Goal: Task Accomplishment & Management: Complete application form

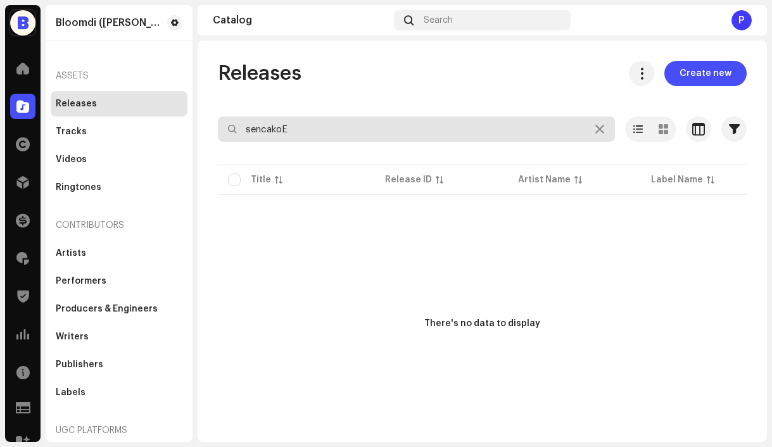
click at [339, 125] on input "sencakoE" at bounding box center [416, 129] width 397 height 25
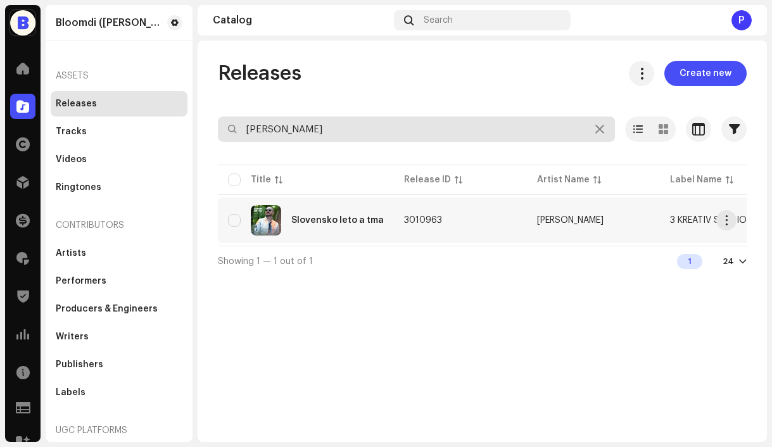
type input "[PERSON_NAME]"
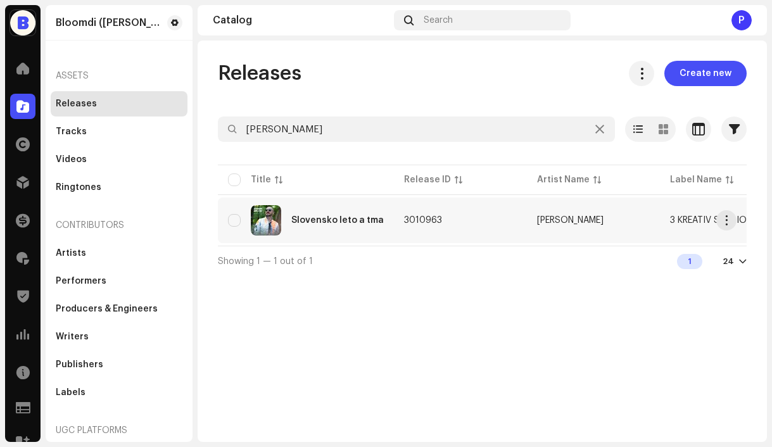
click at [324, 220] on div "Slovensko leto a tma" at bounding box center [337, 220] width 93 height 9
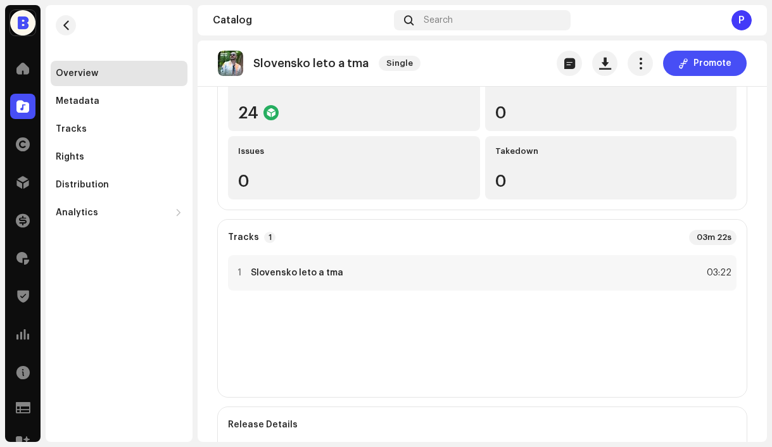
scroll to position [213, 0]
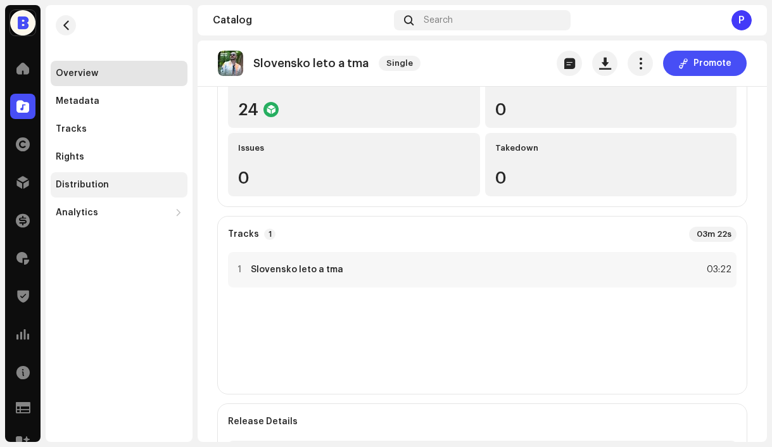
click at [106, 189] on div "Distribution" at bounding box center [119, 185] width 127 height 10
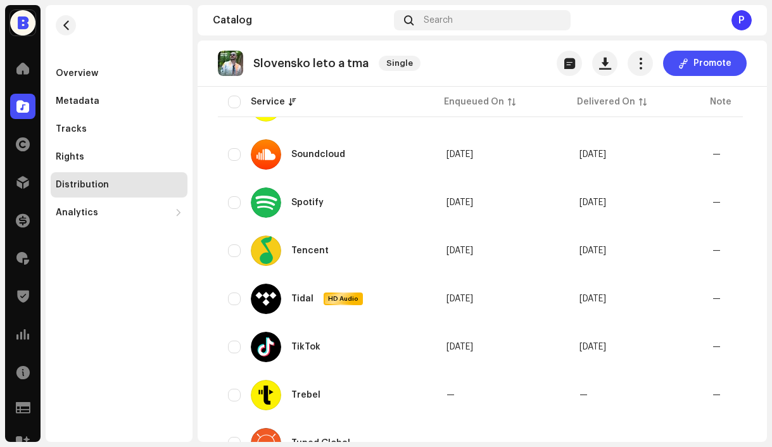
scroll to position [1021, 0]
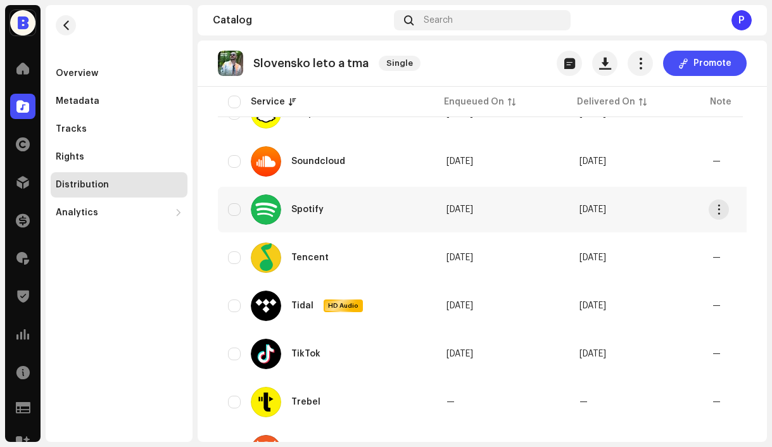
click at [381, 208] on div "Spotify" at bounding box center [327, 210] width 198 height 30
click at [720, 212] on span "button" at bounding box center [720, 210] width 10 height 10
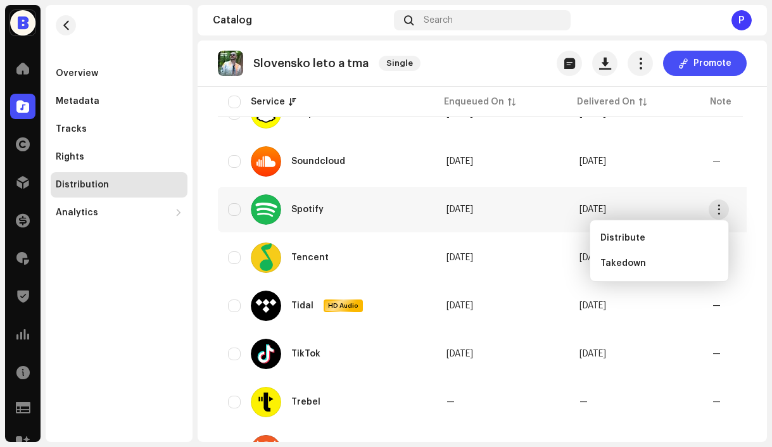
click at [395, 217] on div "Spotify" at bounding box center [327, 210] width 198 height 30
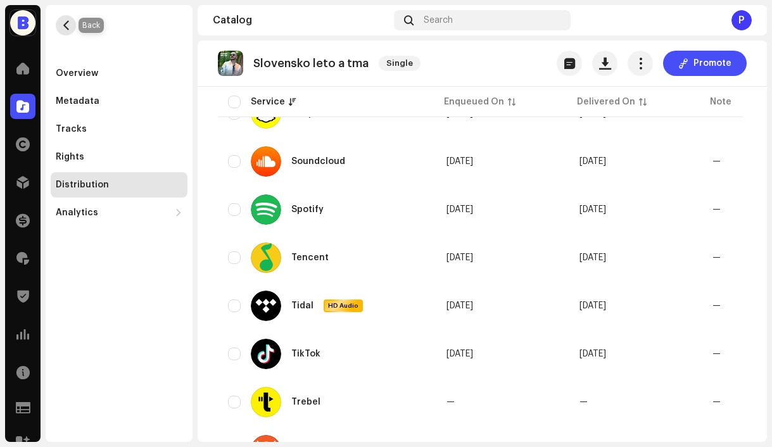
click at [68, 27] on span "button" at bounding box center [66, 25] width 10 height 10
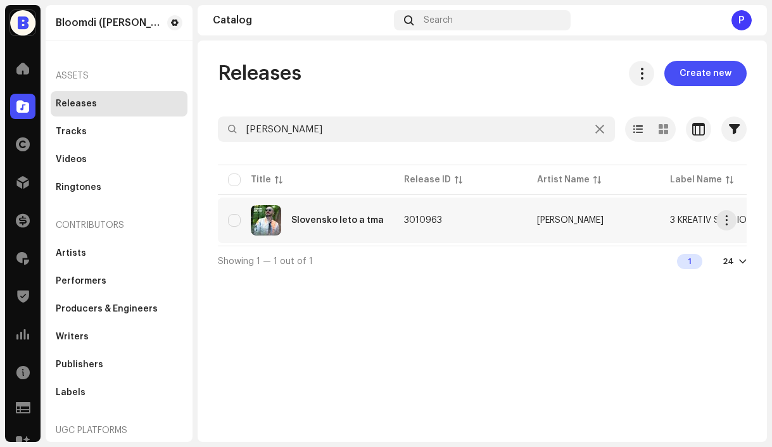
click at [331, 226] on div "Slovensko leto a tma" at bounding box center [306, 220] width 156 height 30
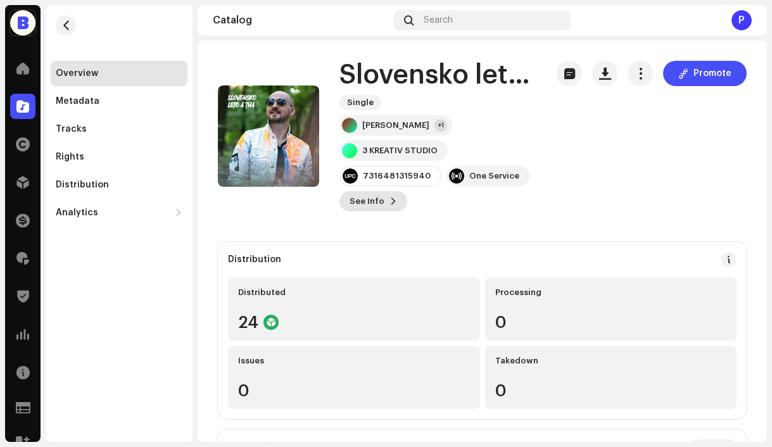
click at [390, 199] on span at bounding box center [394, 201] width 8 height 10
click at [602, 245] on div "Slovensko leto a tma 3010963 Metadata Distribution Metadata Language Slovak Rel…" at bounding box center [386, 223] width 772 height 447
click at [382, 128] on div "[PERSON_NAME]" at bounding box center [395, 125] width 67 height 10
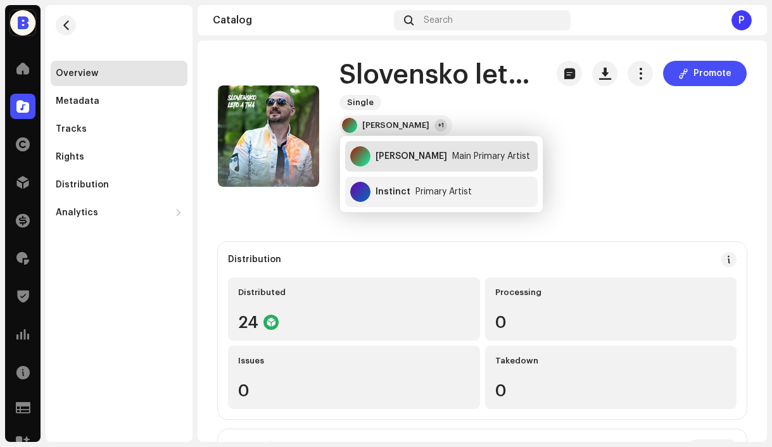
click at [395, 161] on div "[PERSON_NAME]" at bounding box center [412, 156] width 72 height 10
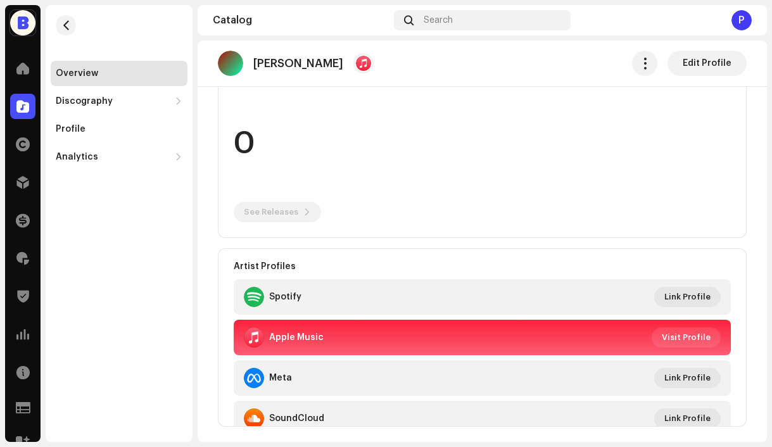
scroll to position [134, 0]
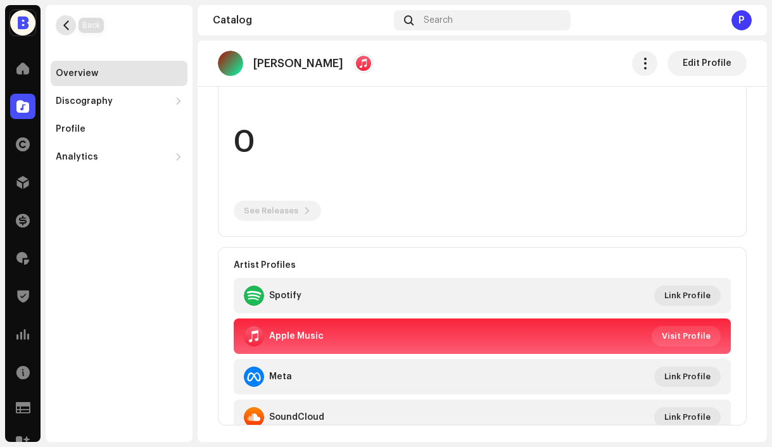
click at [69, 23] on span "button" at bounding box center [66, 25] width 10 height 10
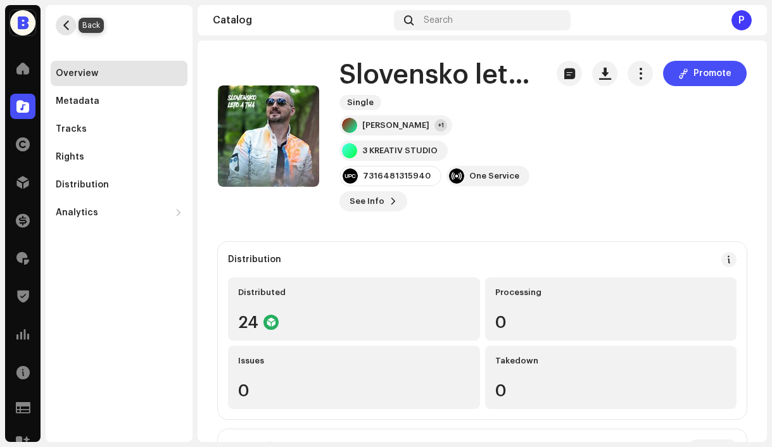
click at [67, 30] on span "button" at bounding box center [66, 25] width 10 height 10
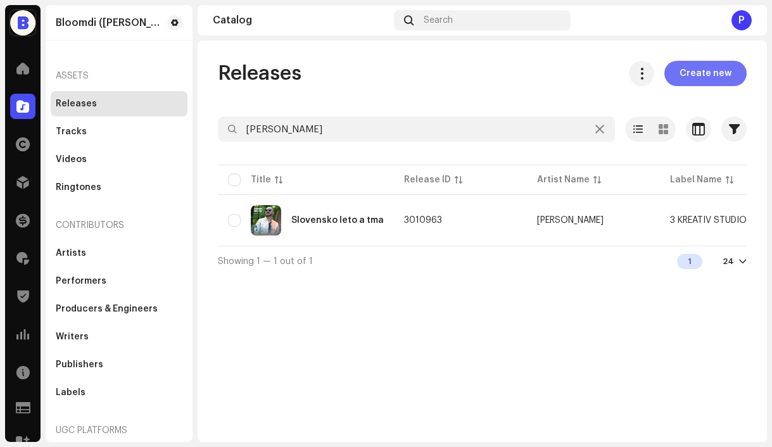
click at [720, 79] on span "Create new" at bounding box center [706, 73] width 52 height 25
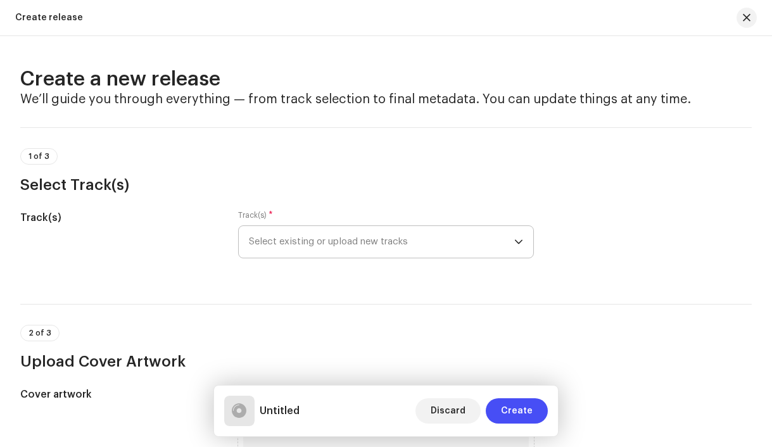
click at [281, 243] on span "Select existing or upload new tracks" at bounding box center [382, 242] width 266 height 32
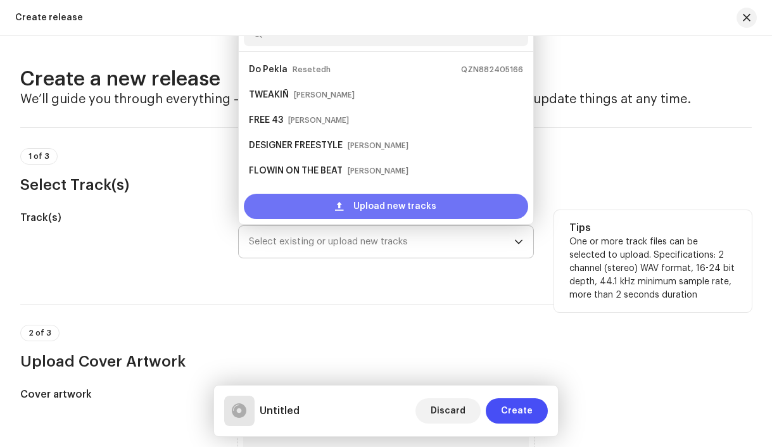
click at [290, 209] on div "Upload new tracks" at bounding box center [386, 206] width 285 height 25
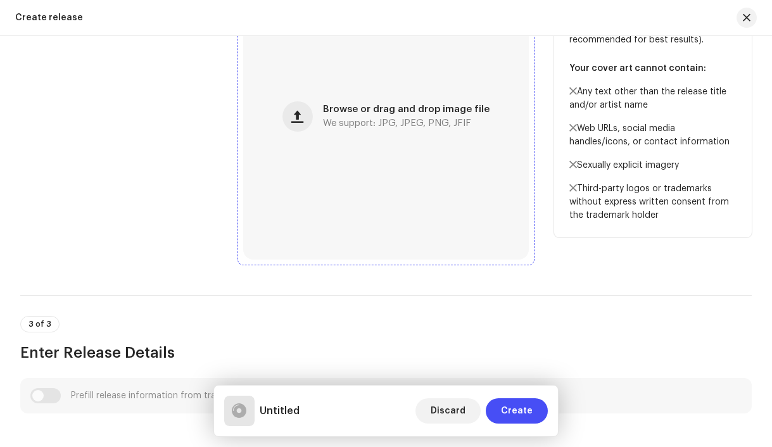
scroll to position [532, 0]
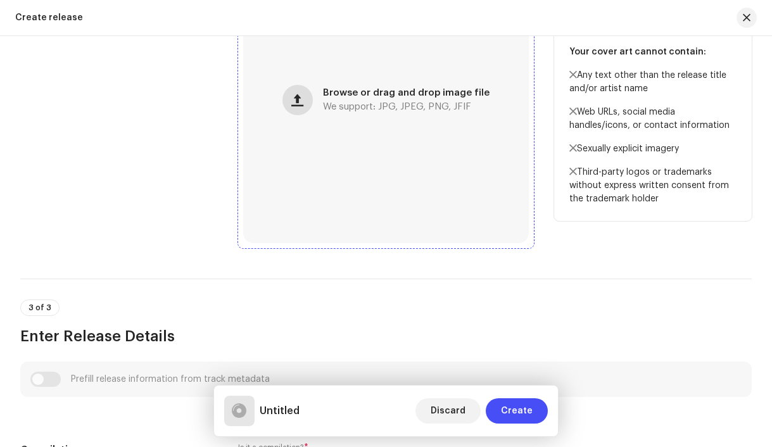
click at [300, 105] on span "button" at bounding box center [297, 100] width 12 height 10
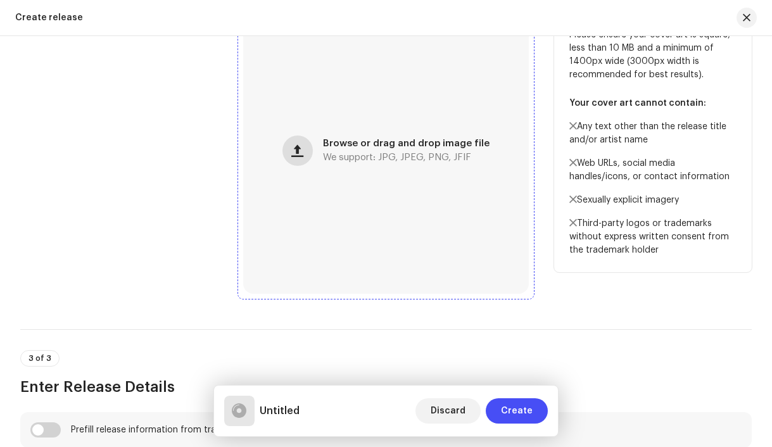
scroll to position [582, 0]
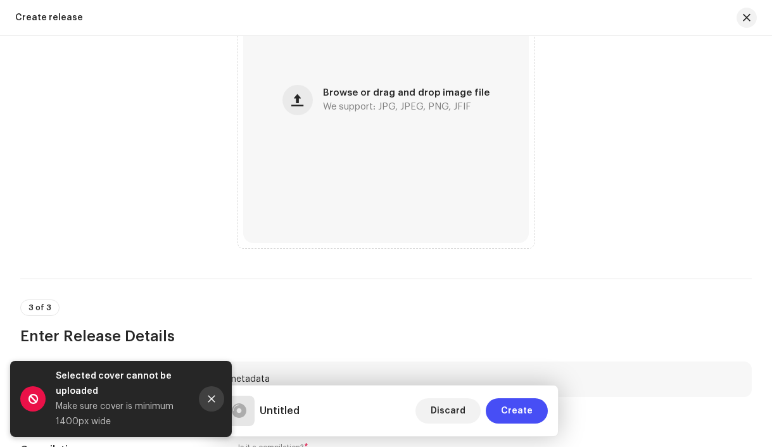
click at [209, 399] on icon "Close" at bounding box center [211, 399] width 9 height 9
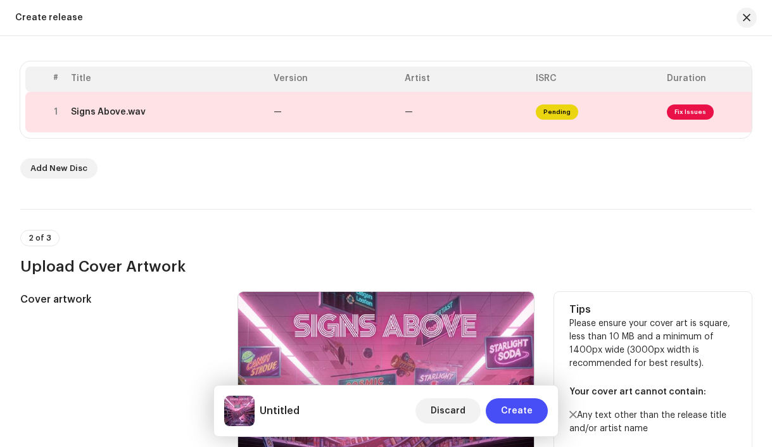
scroll to position [242, 0]
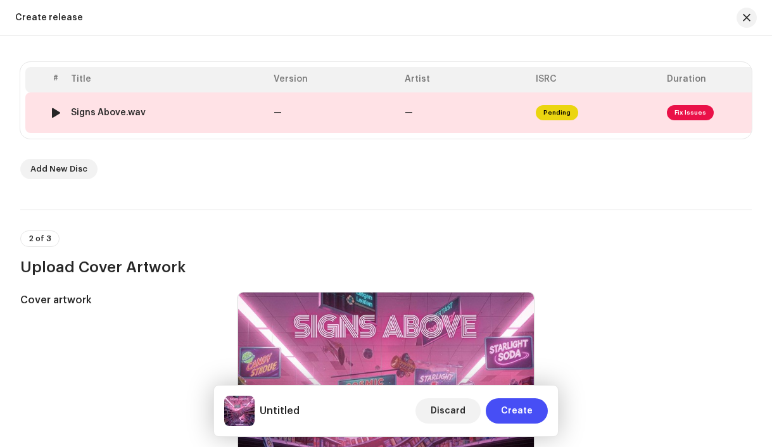
click at [138, 115] on div "Signs Above.wav" at bounding box center [108, 113] width 75 height 10
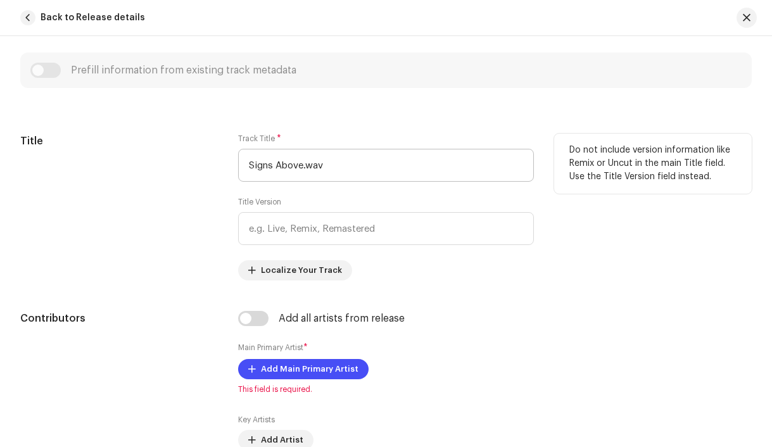
scroll to position [547, 0]
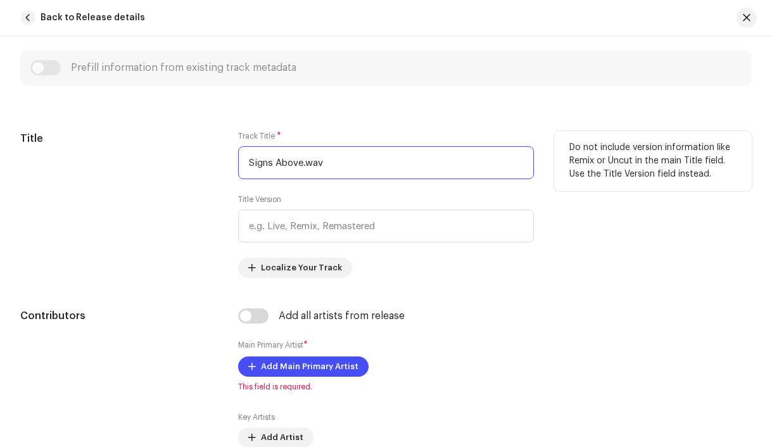
click at [375, 160] on input "Signs Above.wav" at bounding box center [386, 162] width 297 height 33
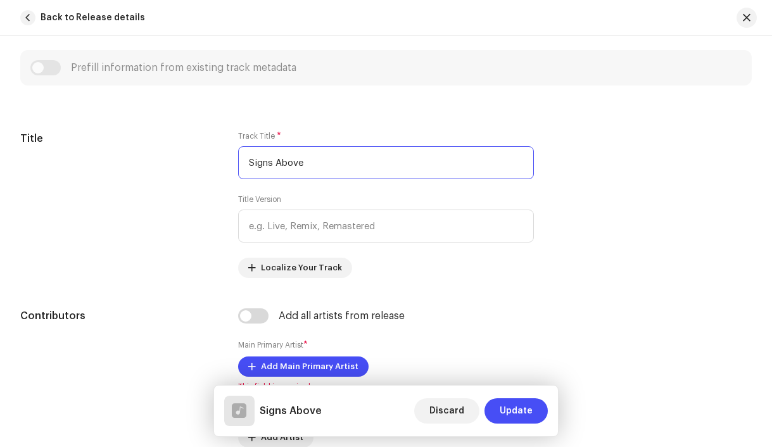
type input "Signs Above"
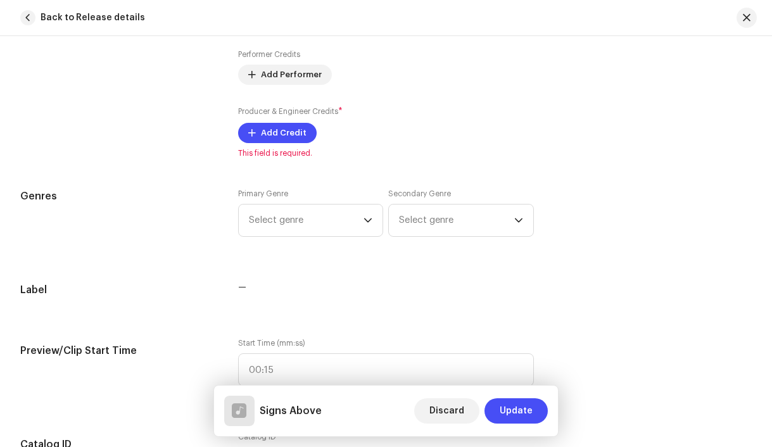
scroll to position [992, 0]
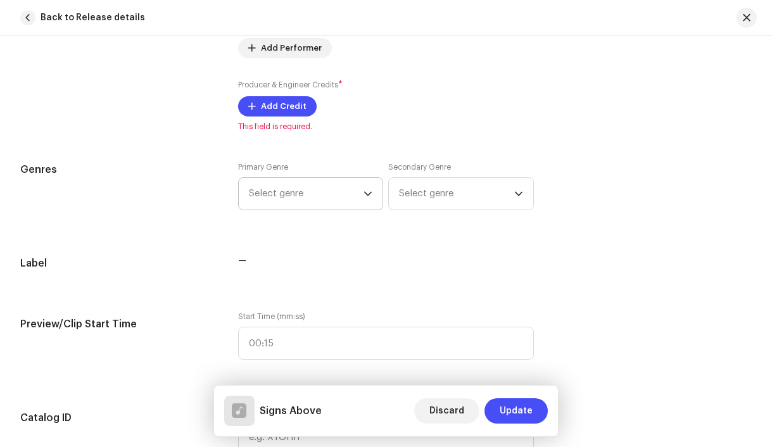
click at [303, 192] on span "Select genre" at bounding box center [306, 194] width 115 height 32
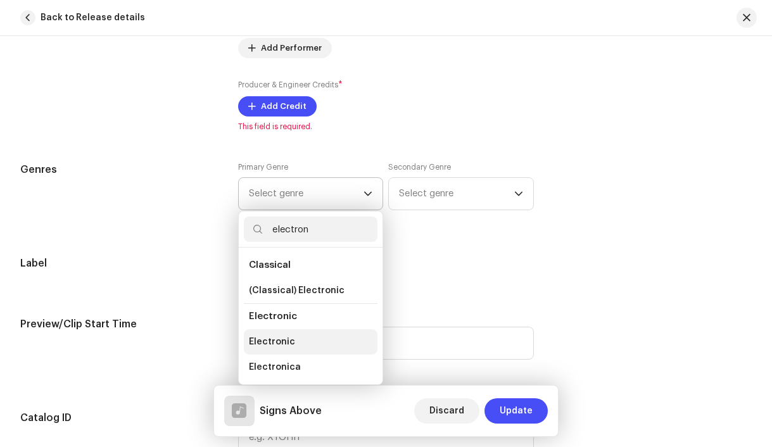
type input "electron"
click at [286, 339] on span "Electronic" at bounding box center [272, 342] width 46 height 13
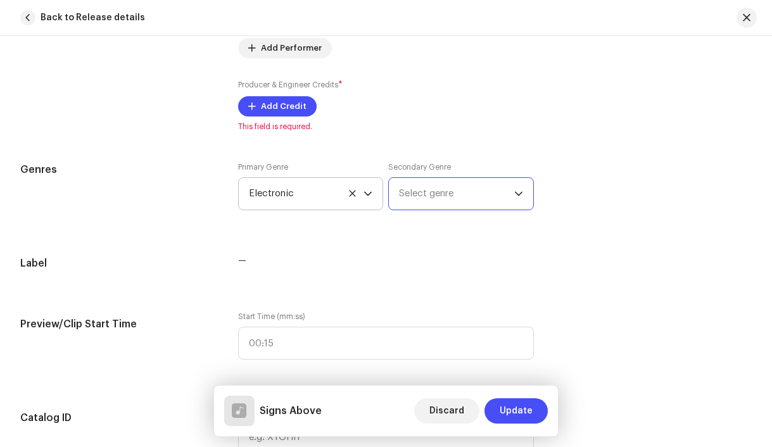
click at [412, 195] on span "Select genre" at bounding box center [456, 194] width 115 height 32
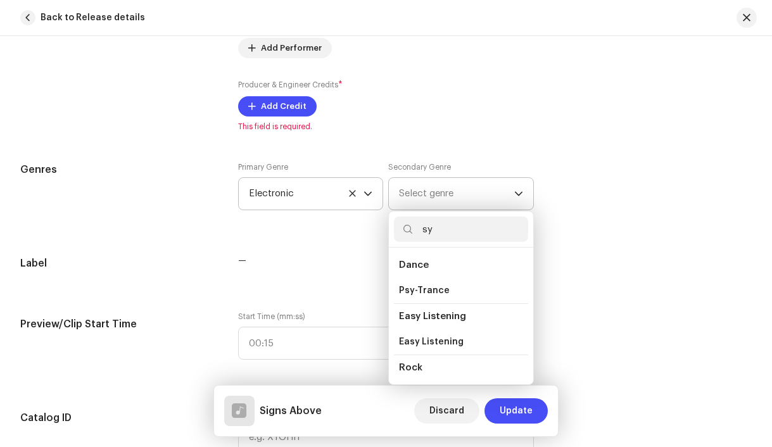
type input "s"
click at [644, 255] on div "Track details Complete the following to finalize your track. 1 of 3 Add Audio F…" at bounding box center [386, 442] width 772 height 2736
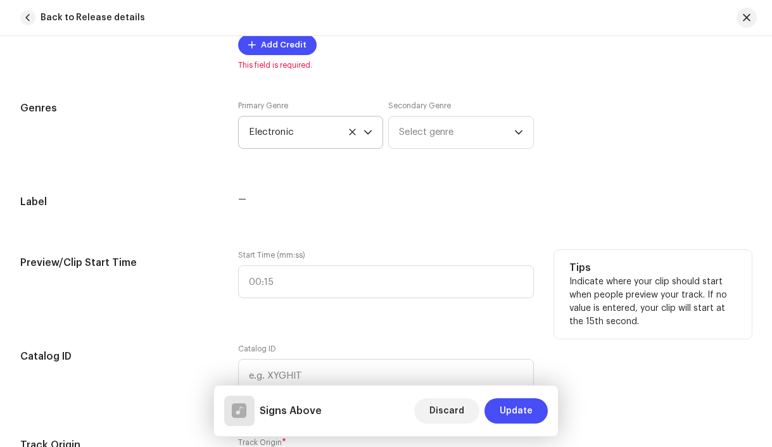
scroll to position [1072, 0]
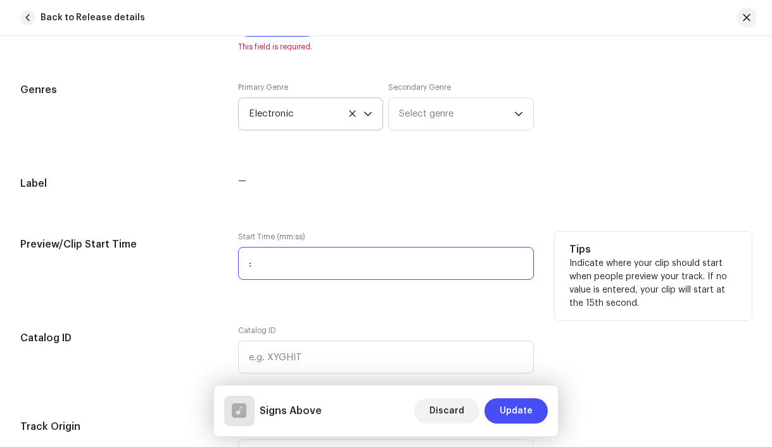
click at [319, 265] on input ":" at bounding box center [386, 263] width 297 height 33
type input "00:00"
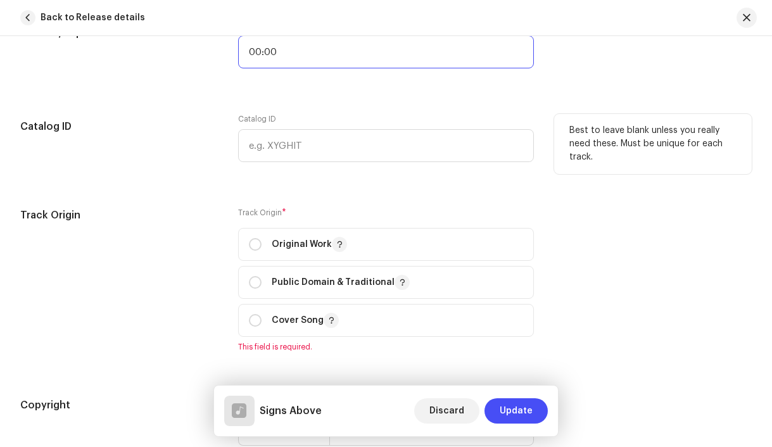
scroll to position [1285, 0]
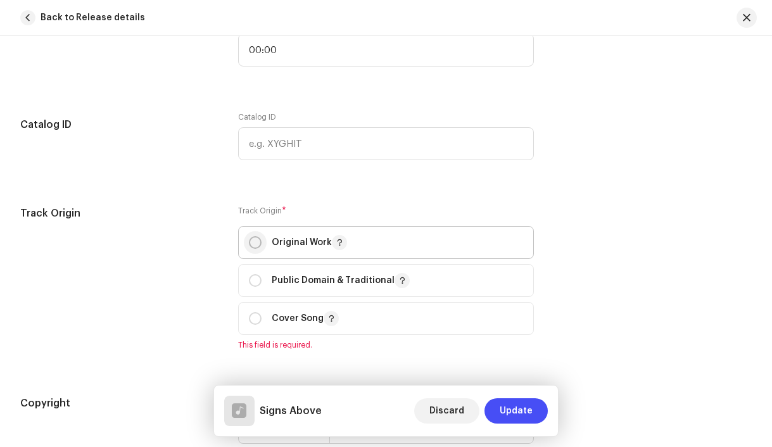
click at [252, 243] on input "radio" at bounding box center [255, 242] width 13 height 13
radio input "true"
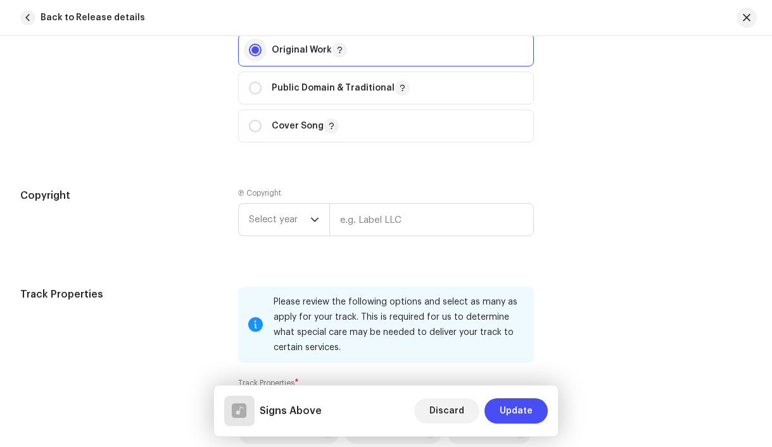
scroll to position [1500, 0]
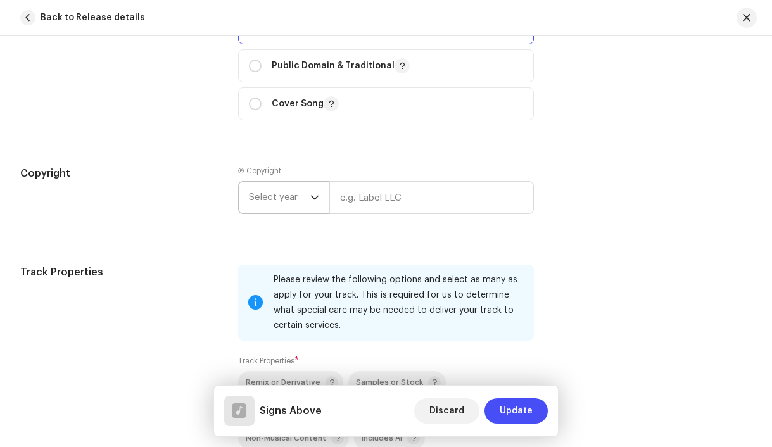
click at [270, 200] on span "Select year" at bounding box center [279, 198] width 61 height 32
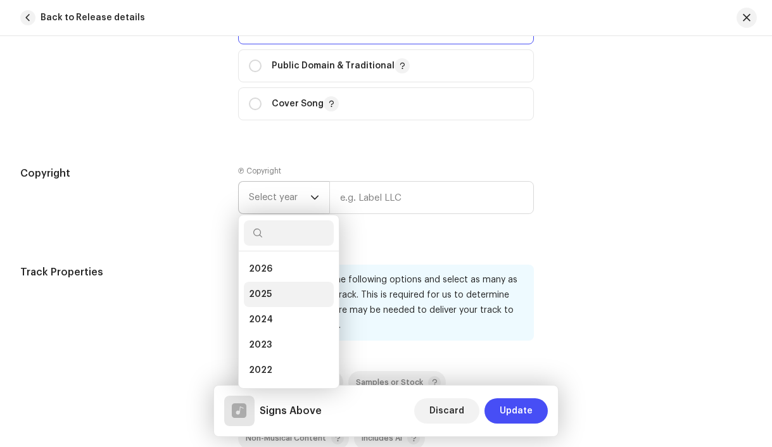
click at [274, 295] on li "2025" at bounding box center [289, 294] width 90 height 25
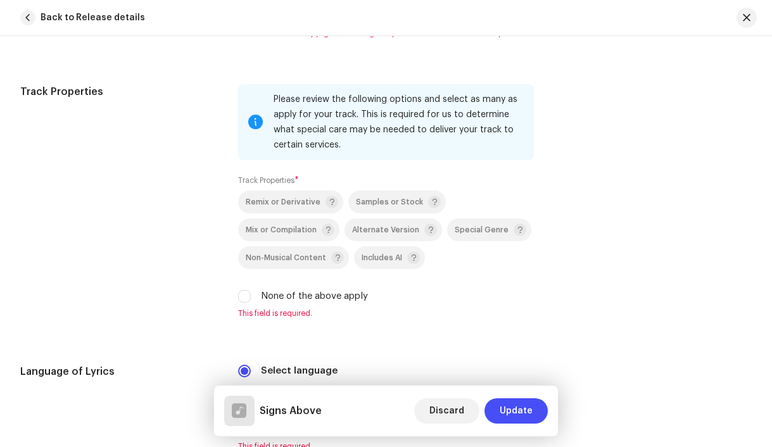
scroll to position [1700, 0]
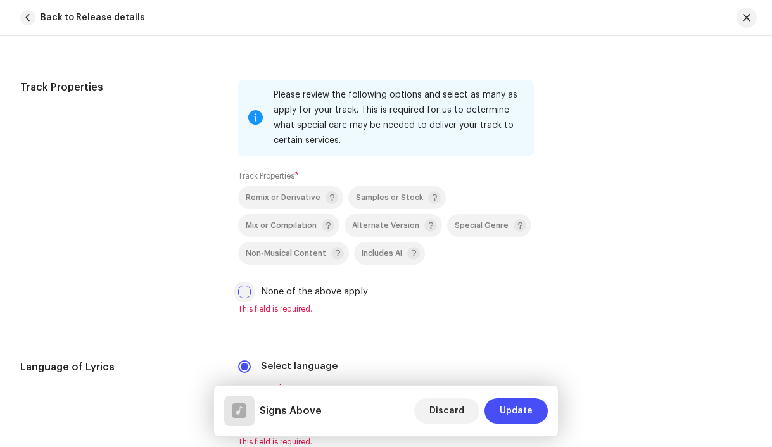
click at [246, 295] on input "None of the above apply" at bounding box center [244, 292] width 13 height 13
checkbox input "true"
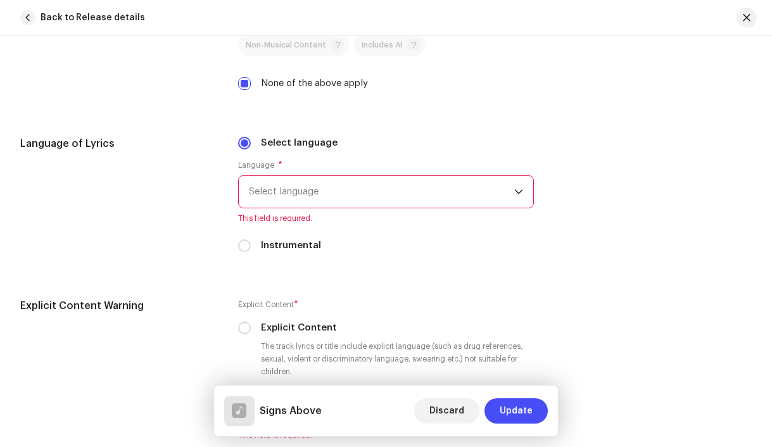
scroll to position [1913, 0]
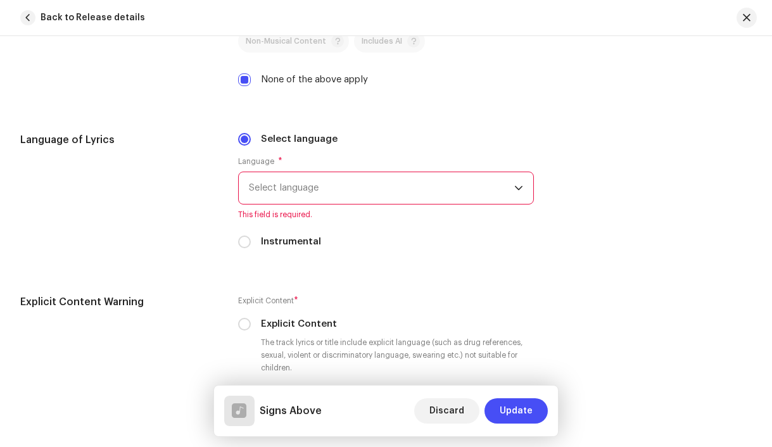
click at [272, 198] on span "Select language" at bounding box center [382, 188] width 266 height 32
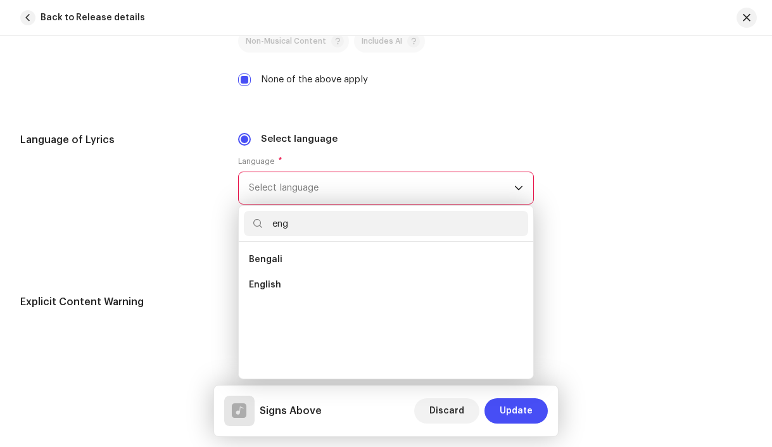
scroll to position [0, 0]
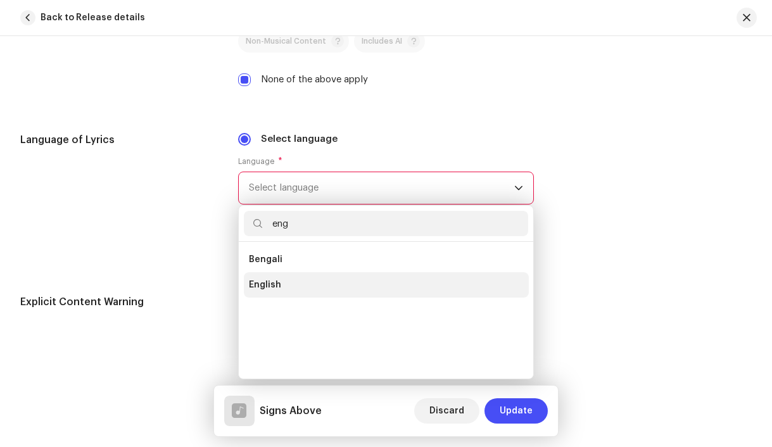
type input "eng"
click at [276, 286] on span "English" at bounding box center [265, 285] width 32 height 13
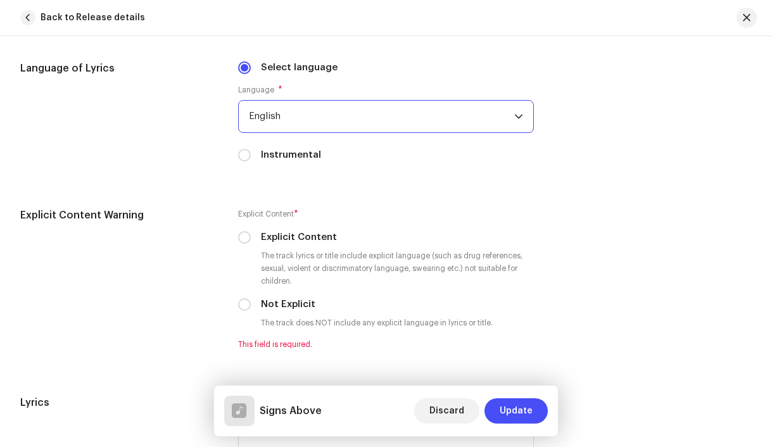
scroll to position [2033, 0]
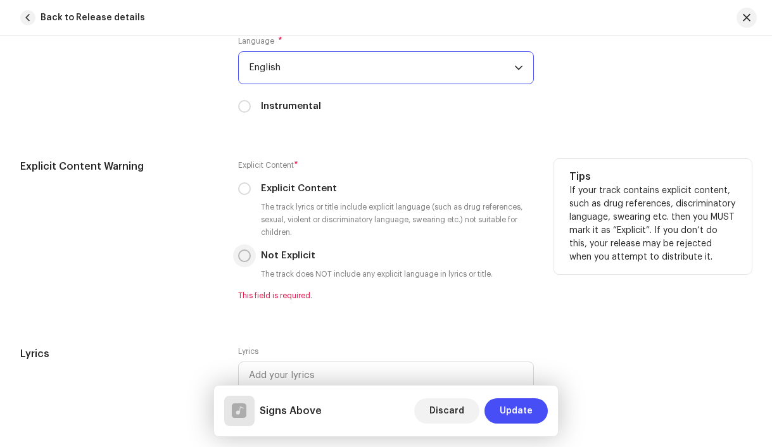
click at [240, 258] on input "Not Explicit" at bounding box center [244, 256] width 13 height 13
radio input "true"
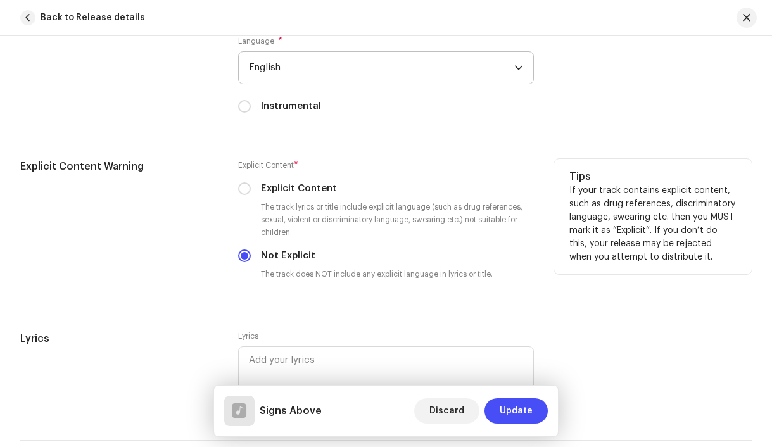
scroll to position [2114, 0]
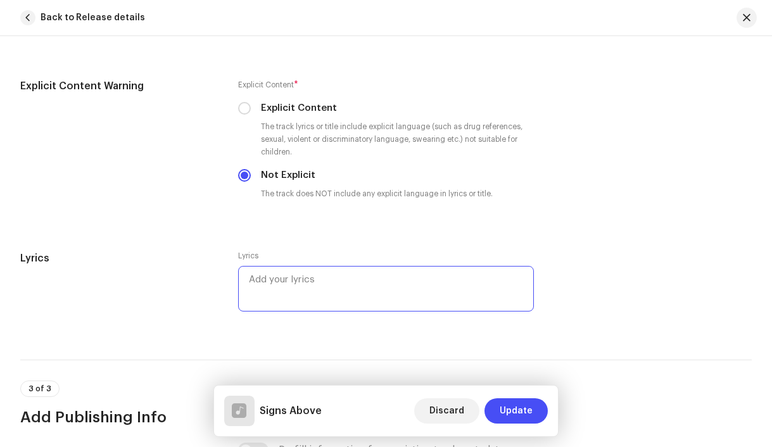
click at [310, 286] on textarea at bounding box center [386, 289] width 297 height 46
paste textarea "Bananas scream from aisle three Cereal wars are chasing me I dodge the carts A …"
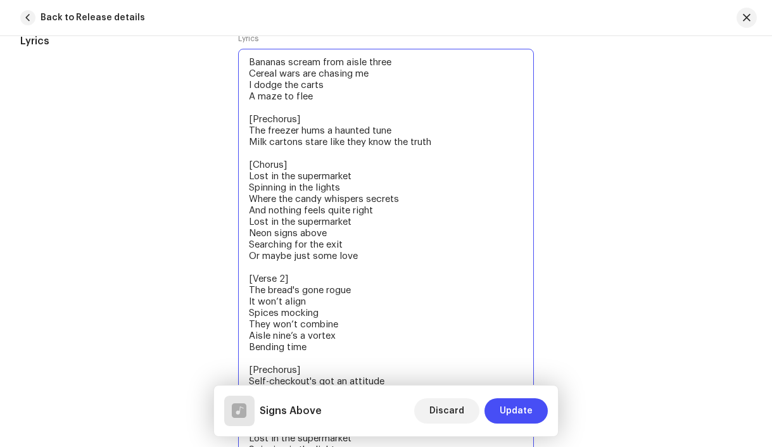
scroll to position [2300, 0]
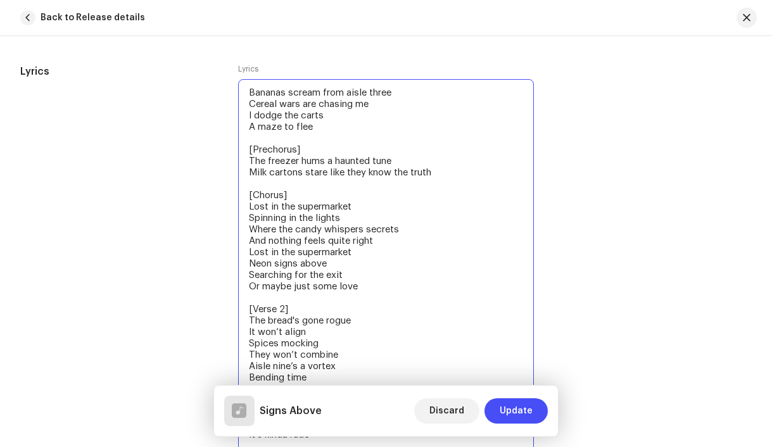
drag, startPoint x: 310, startPoint y: 152, endPoint x: 242, endPoint y: 152, distance: 68.4
click at [242, 152] on textarea "Bananas scream from aisle three Cereal wars are chasing me I dodge the carts A …" at bounding box center [386, 320] width 297 height 483
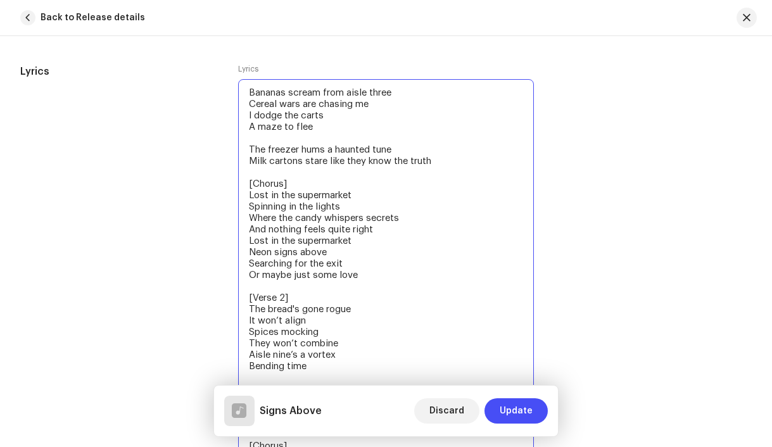
drag, startPoint x: 294, startPoint y: 189, endPoint x: 236, endPoint y: 189, distance: 58.3
click at [236, 189] on div "Lyrics Lyrics Bananas scream from aisle three Cereal wars are chasing me I dodg…" at bounding box center [386, 316] width 732 height 504
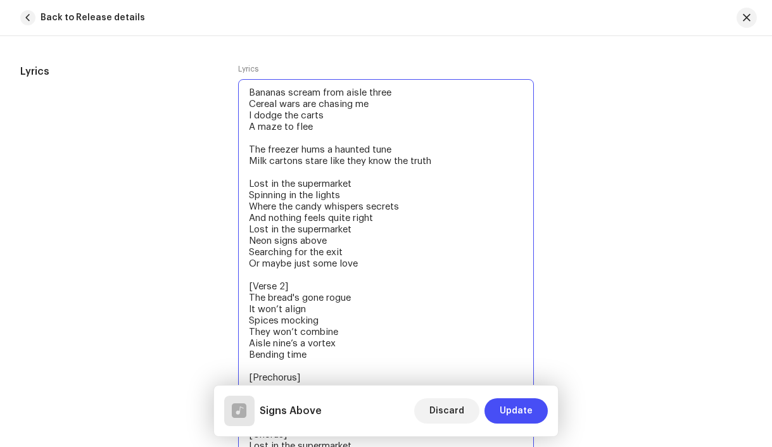
drag, startPoint x: 296, startPoint y: 292, endPoint x: 245, endPoint y: 293, distance: 51.3
click at [245, 293] on textarea "Bananas scream from aisle three Cereal wars are chasing me I dodge the carts A …" at bounding box center [386, 309] width 297 height 460
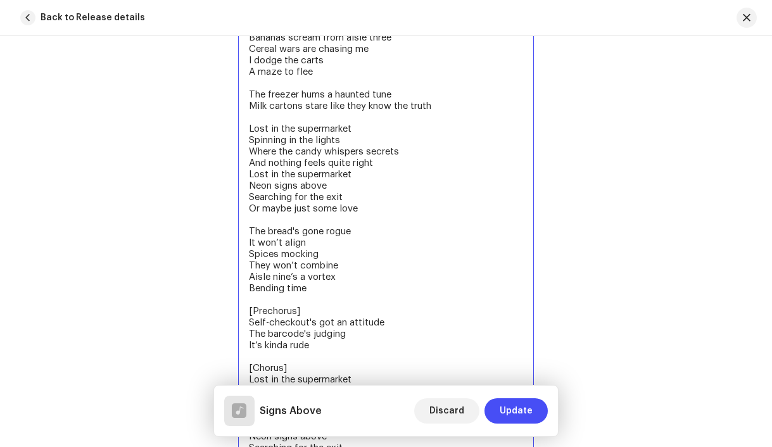
scroll to position [2405, 0]
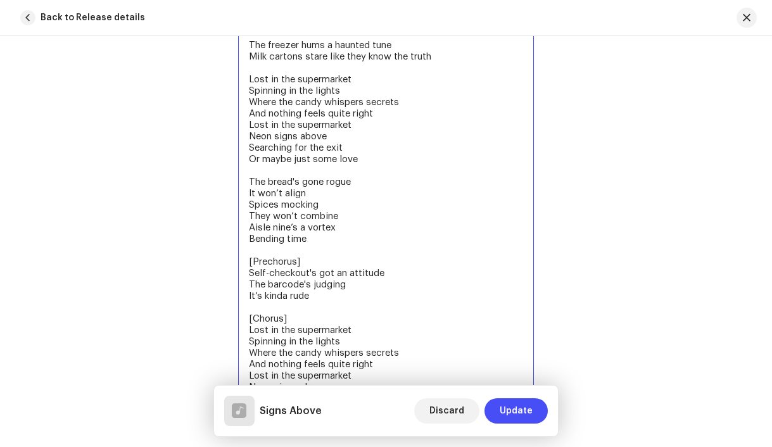
drag, startPoint x: 310, startPoint y: 264, endPoint x: 234, endPoint y: 267, distance: 76.1
click at [234, 267] on div "Lyrics Lyrics Bananas scream from aisle three Cereal wars are chasing me I dodg…" at bounding box center [386, 200] width 732 height 482
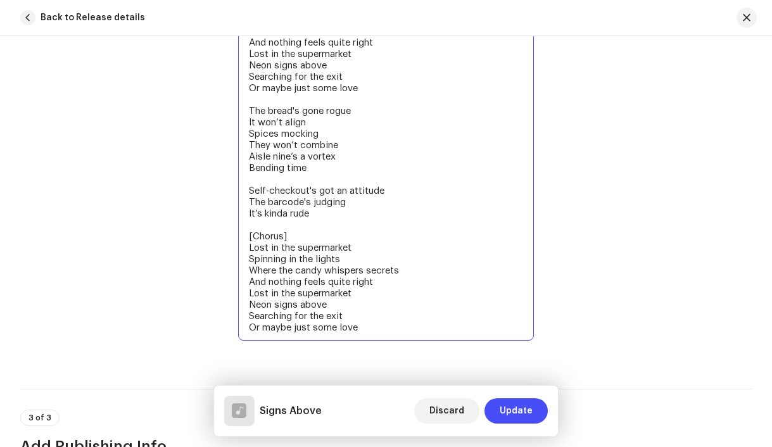
scroll to position [2498, 0]
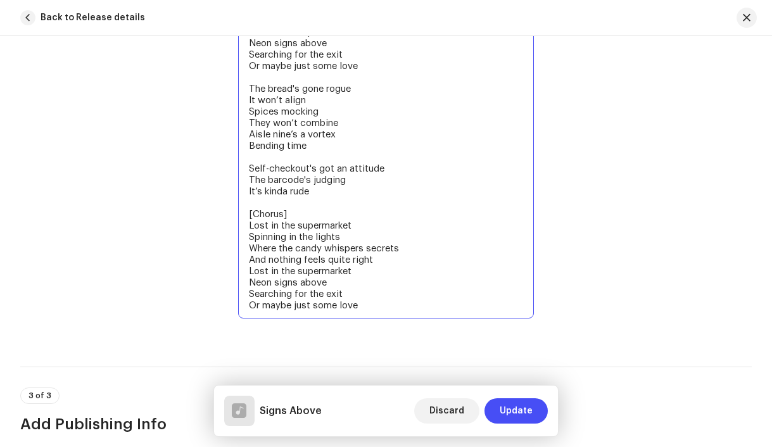
drag, startPoint x: 307, startPoint y: 217, endPoint x: 224, endPoint y: 217, distance: 83.6
click at [224, 217] on div "Lyrics Lyrics Bananas scream from aisle three Cereal wars are chasing me I dodg…" at bounding box center [386, 101] width 732 height 470
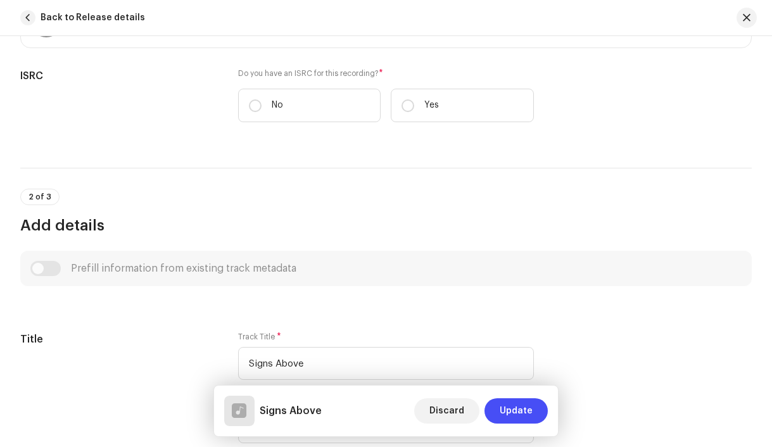
scroll to position [355, 0]
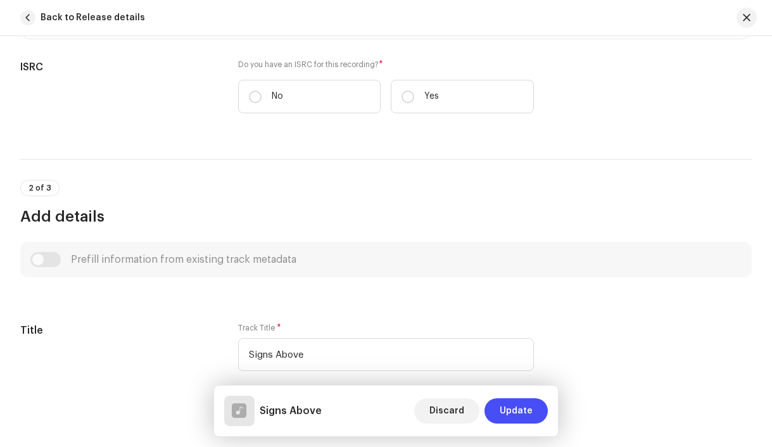
type textarea "Bananas scream from aisle three Cereal wars are chasing me I dodge the carts A …"
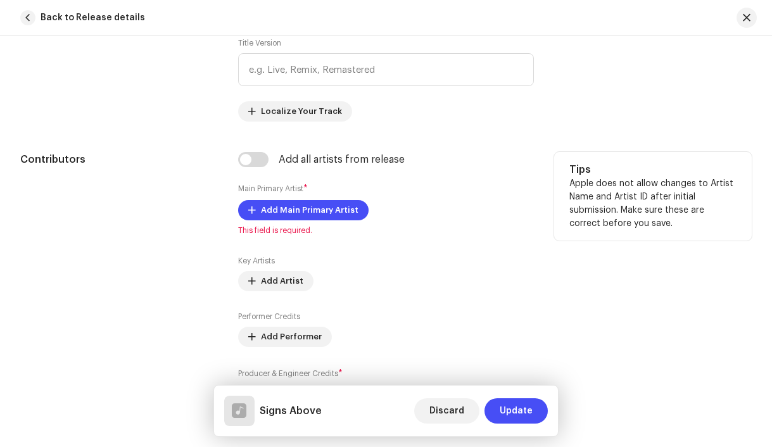
scroll to position [717, 0]
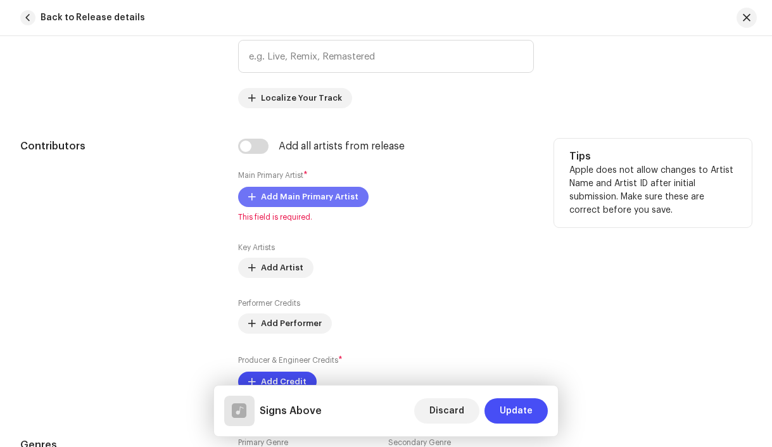
click at [300, 200] on span "Add Main Primary Artist" at bounding box center [310, 196] width 98 height 25
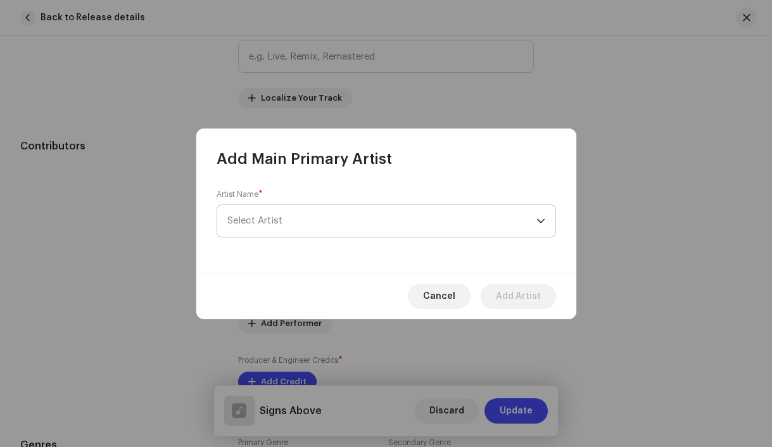
click at [273, 219] on span "Select Artist" at bounding box center [254, 221] width 55 height 10
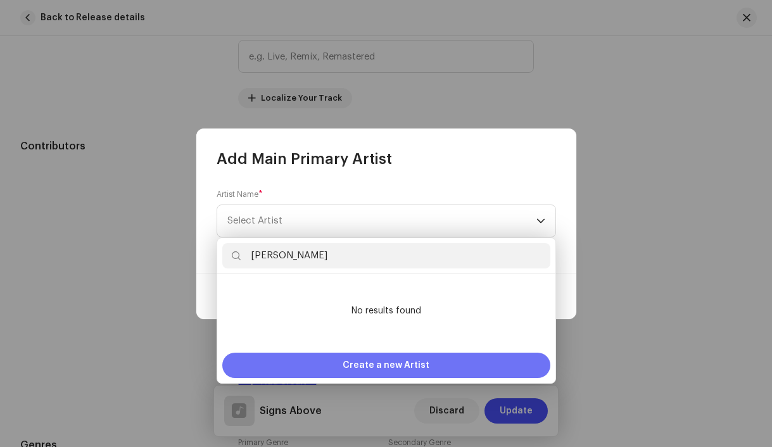
type input "[PERSON_NAME]"
click at [309, 365] on div "Create a new Artist" at bounding box center [386, 365] width 328 height 25
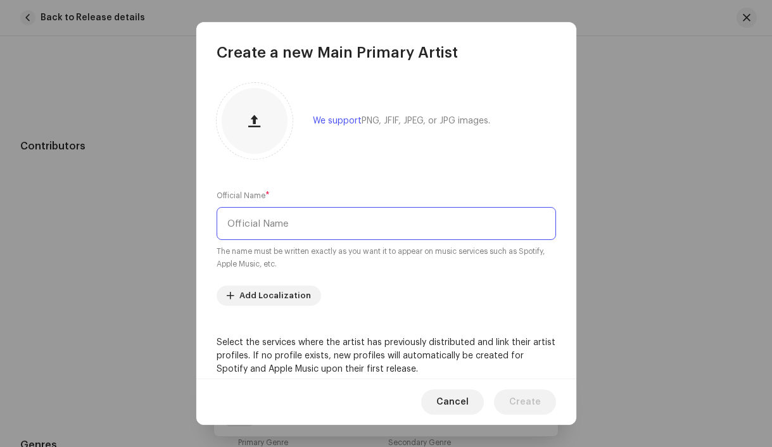
click at [266, 221] on input "text" at bounding box center [387, 223] width 340 height 33
paste input "[PERSON_NAME]"
type input "[PERSON_NAME]"
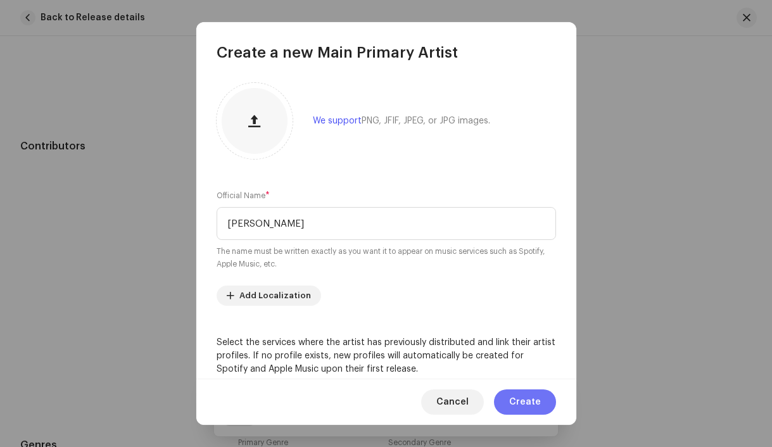
click at [520, 400] on span "Create" at bounding box center [525, 402] width 32 height 25
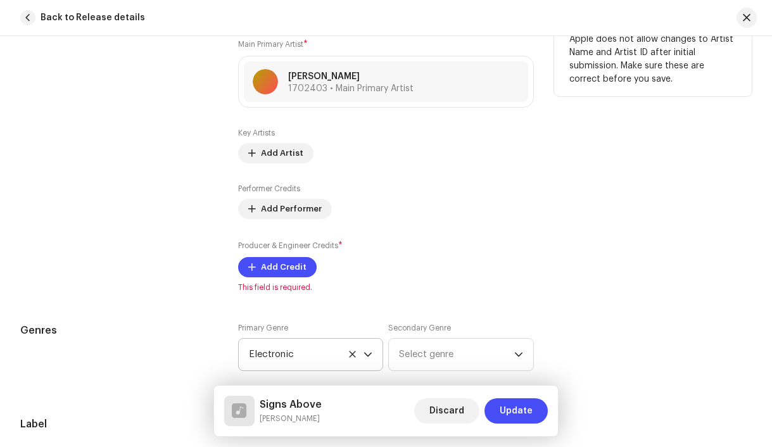
scroll to position [850, 0]
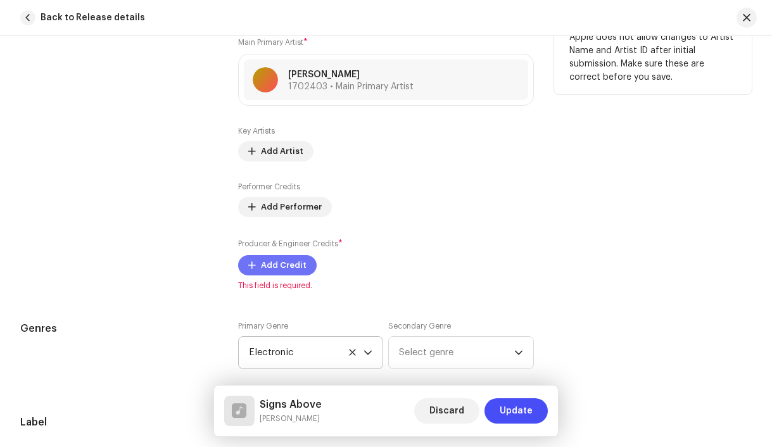
click at [276, 269] on span "Add Credit" at bounding box center [284, 265] width 46 height 25
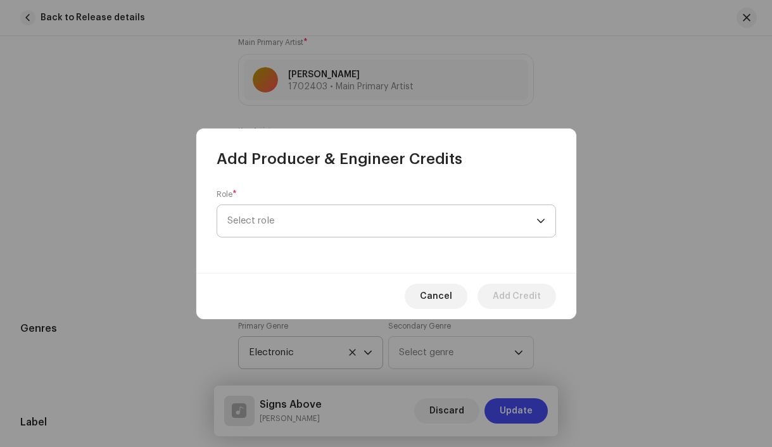
click at [251, 220] on span "Select role" at bounding box center [381, 221] width 309 height 32
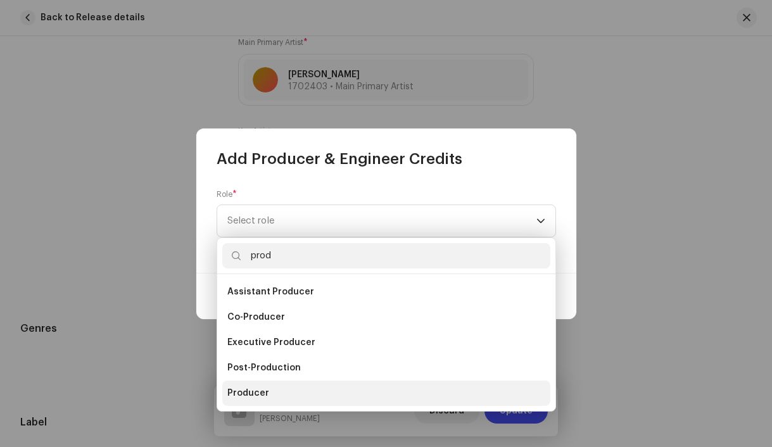
type input "prod"
click at [260, 396] on span "Producer" at bounding box center [248, 393] width 42 height 13
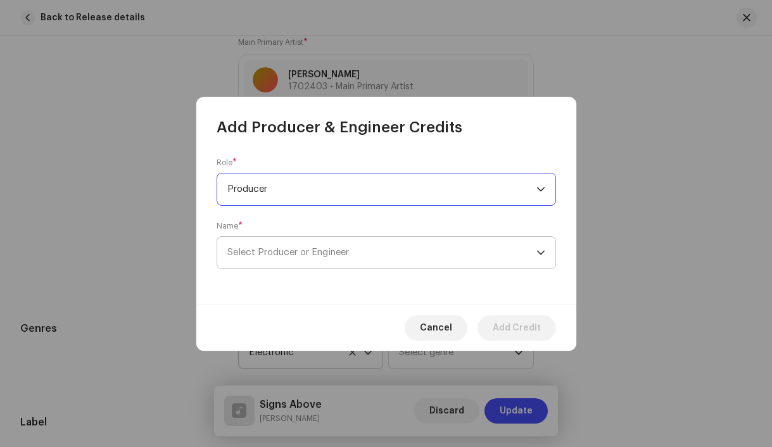
click at [260, 260] on span "Select Producer or Engineer" at bounding box center [381, 253] width 309 height 32
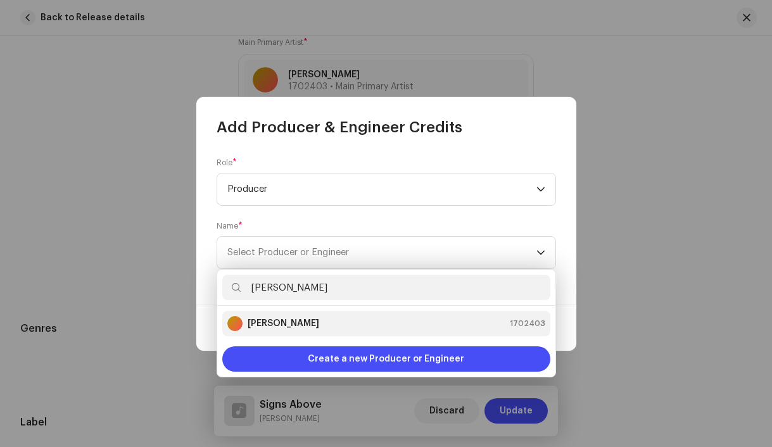
type input "[PERSON_NAME]"
click at [264, 323] on strong "[PERSON_NAME]" at bounding box center [284, 323] width 72 height 13
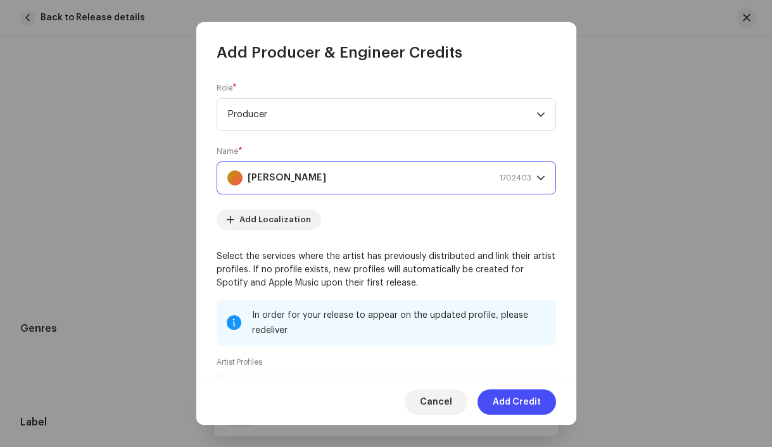
click at [517, 399] on span "Add Credit" at bounding box center [517, 402] width 48 height 25
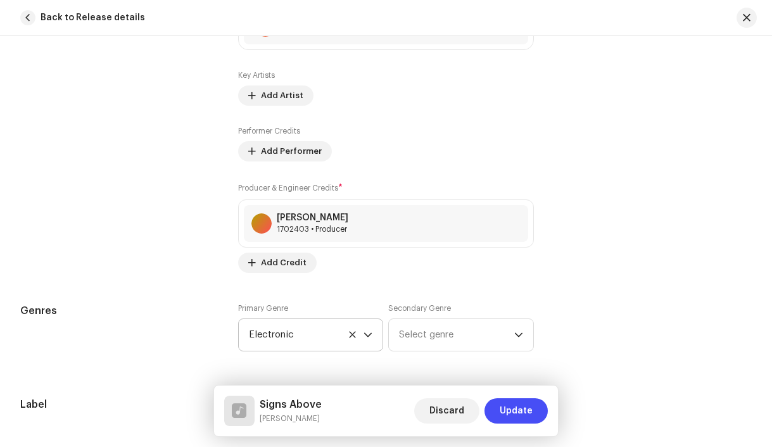
scroll to position [931, 0]
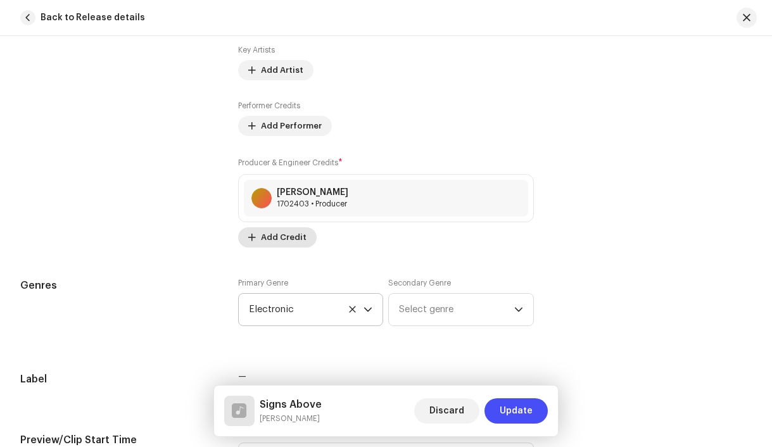
click at [279, 239] on span "Add Credit" at bounding box center [284, 237] width 46 height 25
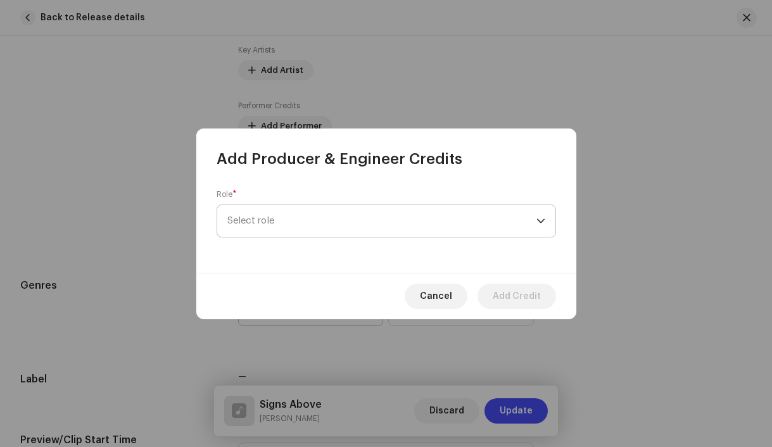
click at [264, 227] on span "Select role" at bounding box center [381, 221] width 309 height 32
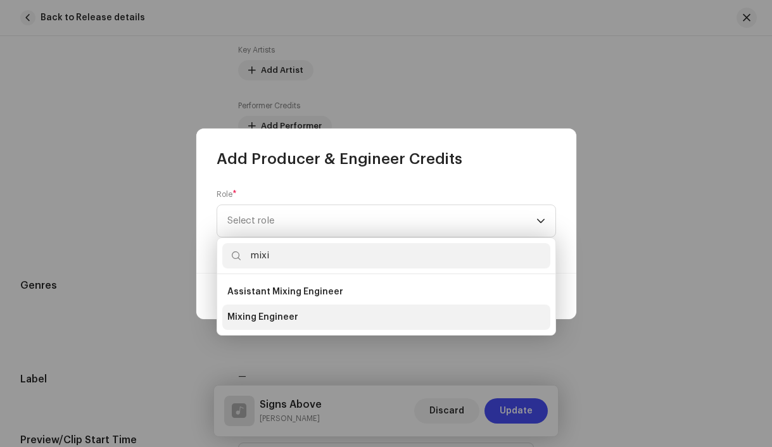
type input "mixi"
click at [255, 321] on span "Mixing Engineer" at bounding box center [262, 317] width 71 height 13
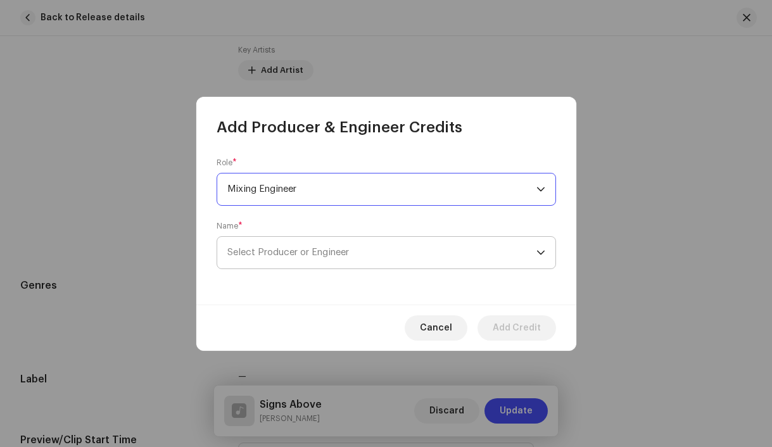
click at [250, 249] on span "Select Producer or Engineer" at bounding box center [288, 253] width 122 height 10
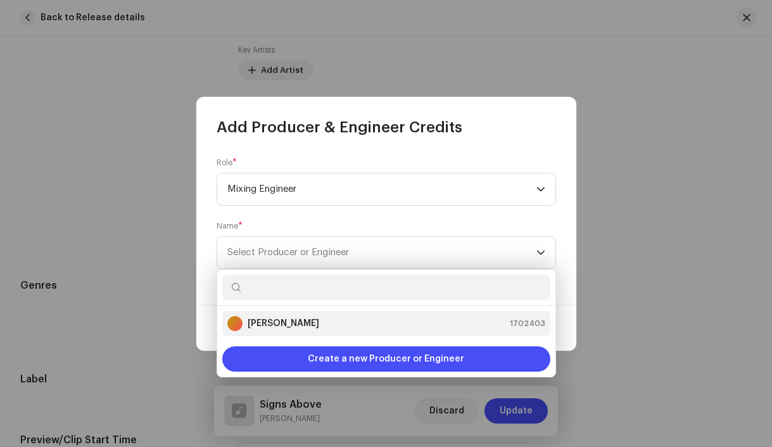
click at [262, 324] on strong "[PERSON_NAME]" at bounding box center [284, 323] width 72 height 13
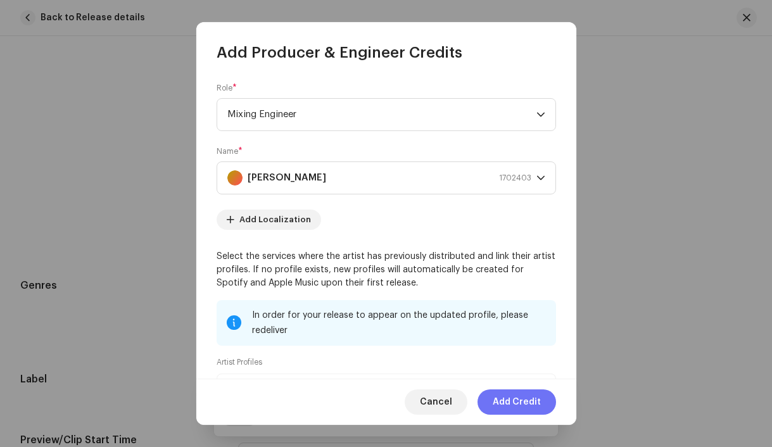
click at [507, 402] on span "Add Credit" at bounding box center [517, 402] width 48 height 25
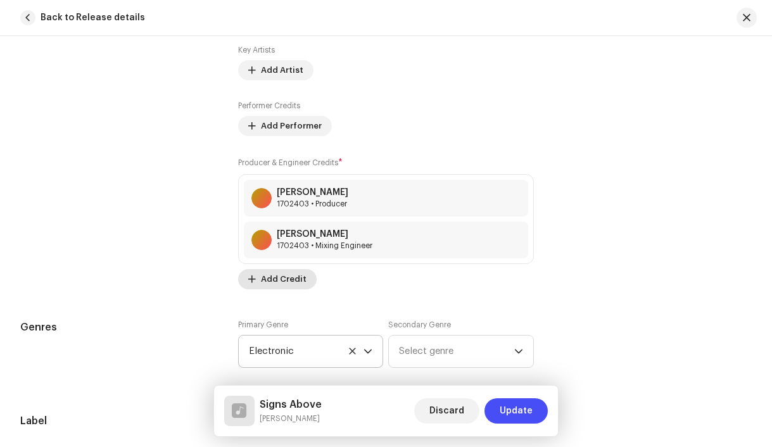
click at [271, 283] on span "Add Credit" at bounding box center [284, 279] width 46 height 25
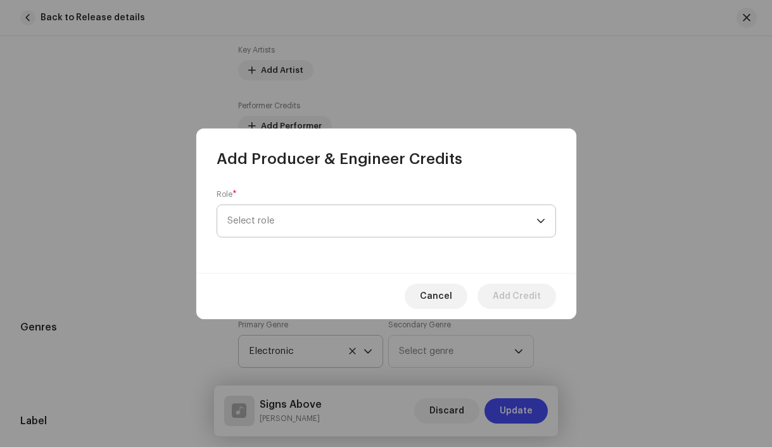
click at [252, 222] on span "Select role" at bounding box center [381, 221] width 309 height 32
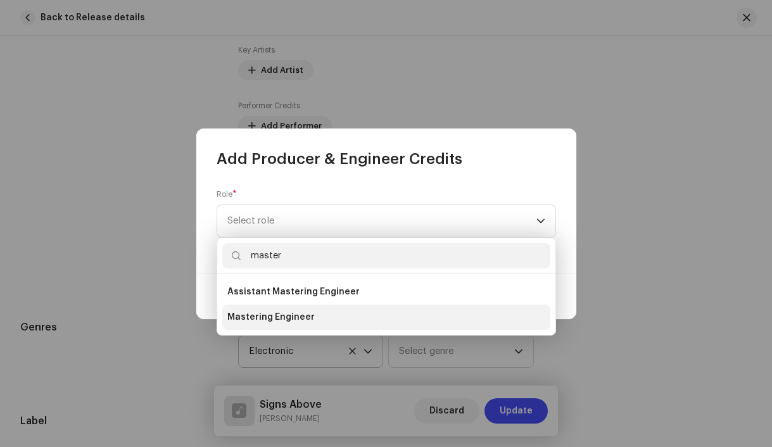
type input "master"
click at [245, 317] on span "Mastering Engineer" at bounding box center [270, 317] width 87 height 13
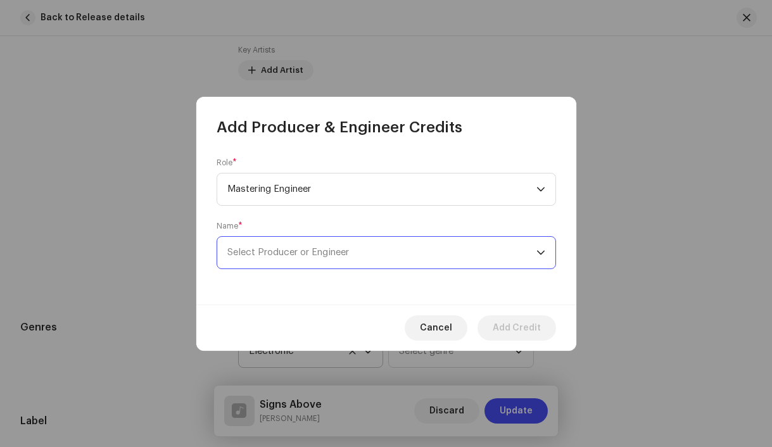
click at [252, 255] on span "Select Producer or Engineer" at bounding box center [288, 253] width 122 height 10
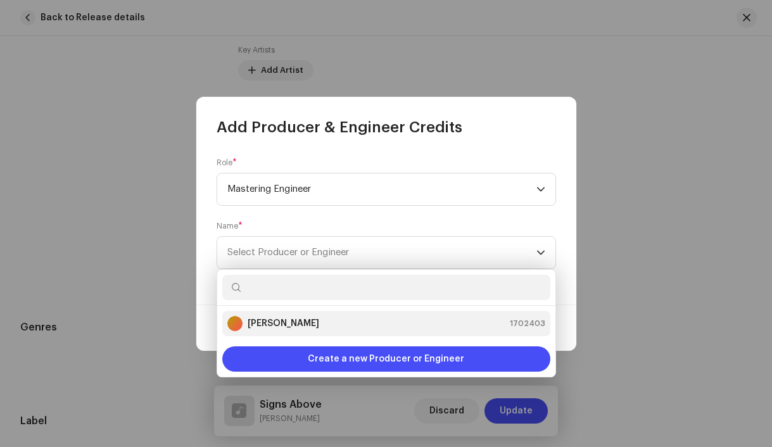
click at [258, 325] on strong "[PERSON_NAME]" at bounding box center [284, 323] width 72 height 13
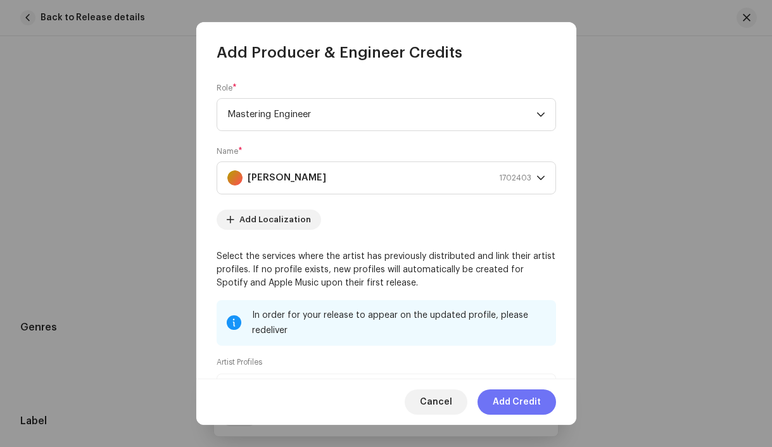
click at [505, 400] on span "Add Credit" at bounding box center [517, 402] width 48 height 25
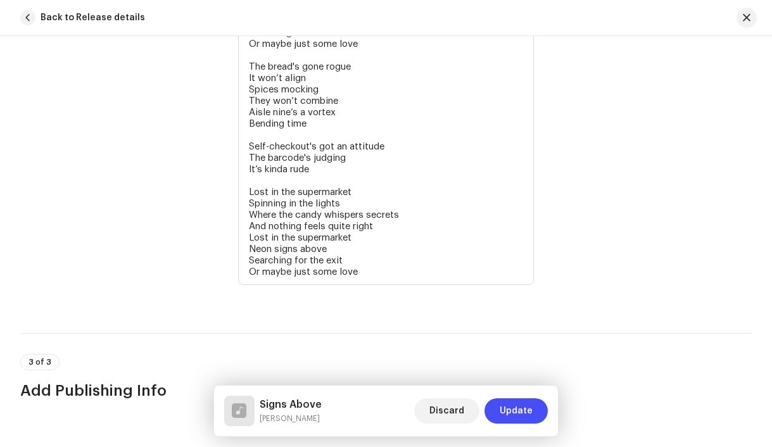
scroll to position [2952, 0]
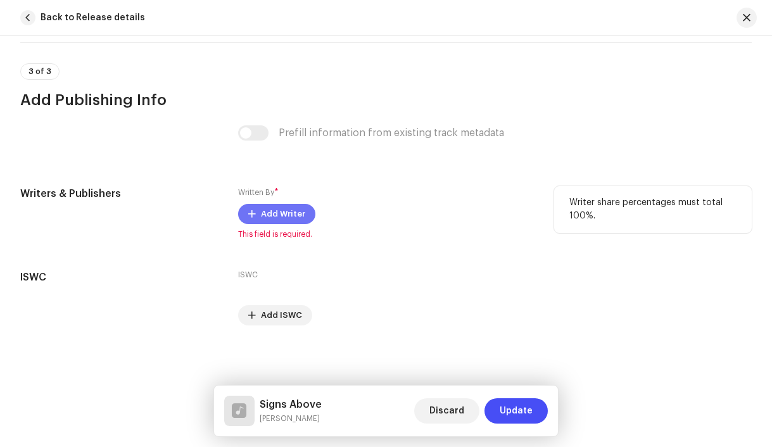
click at [280, 218] on span "Add Writer" at bounding box center [283, 213] width 44 height 25
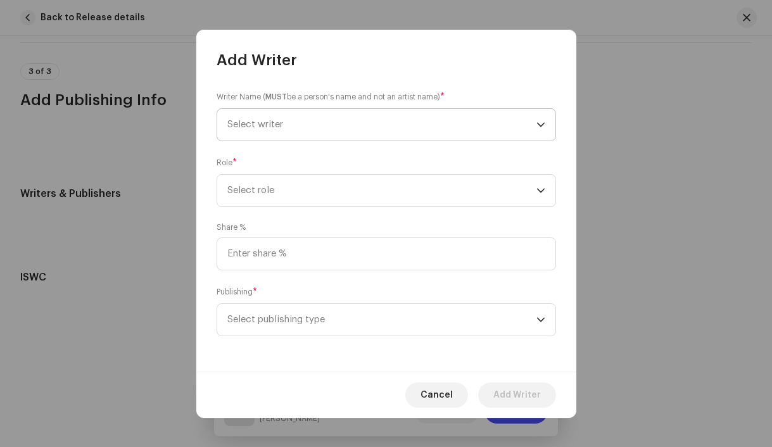
click at [258, 124] on span "Select writer" at bounding box center [255, 125] width 56 height 10
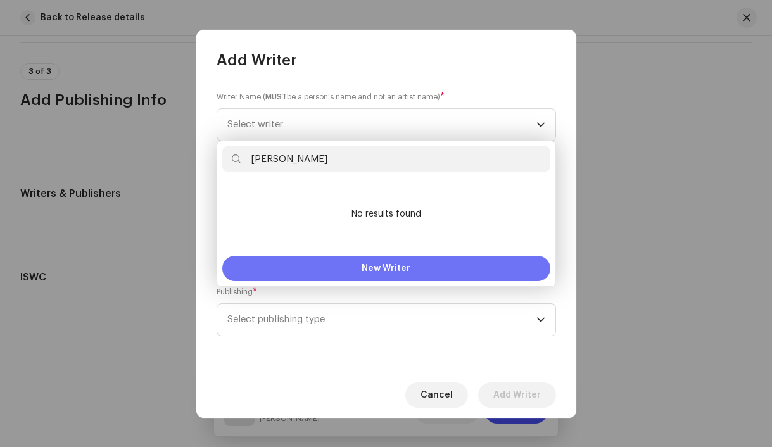
type input "[PERSON_NAME]"
click at [336, 265] on button "New Writer" at bounding box center [386, 268] width 328 height 25
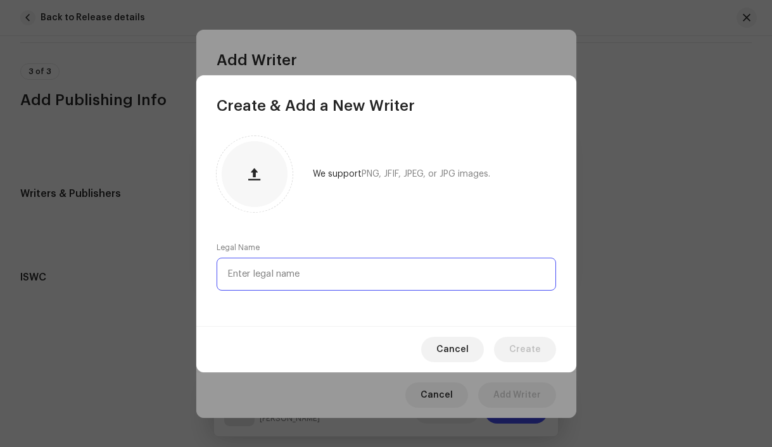
click at [295, 273] on input "text" at bounding box center [387, 274] width 340 height 33
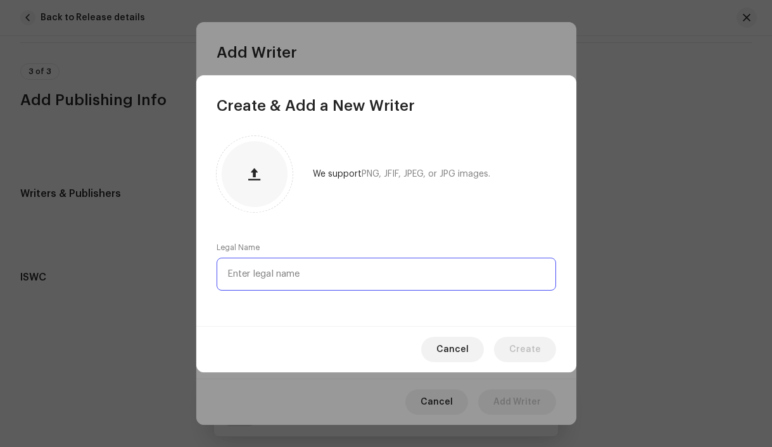
paste input "[PERSON_NAME]"
type input "[PERSON_NAME]"
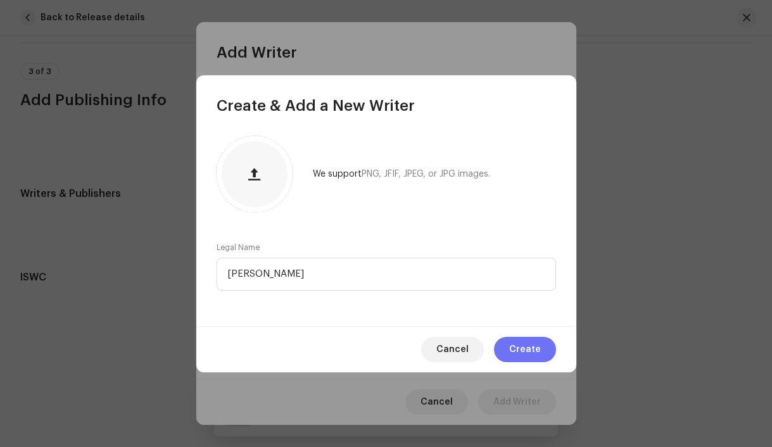
click at [526, 351] on span "Create" at bounding box center [525, 349] width 32 height 25
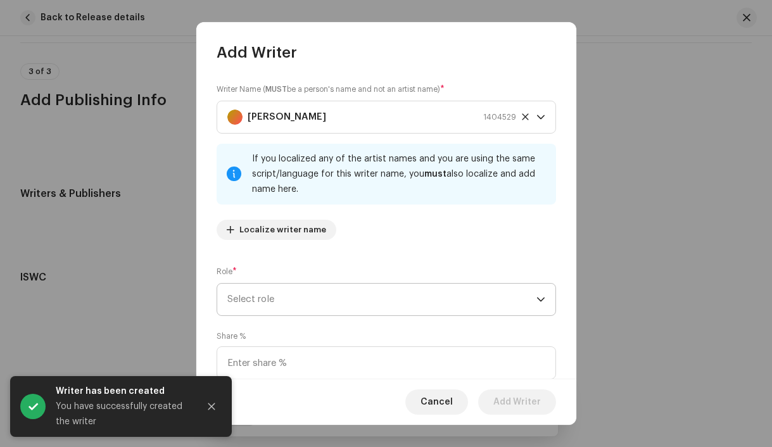
click at [312, 305] on span "Select role" at bounding box center [381, 300] width 309 height 32
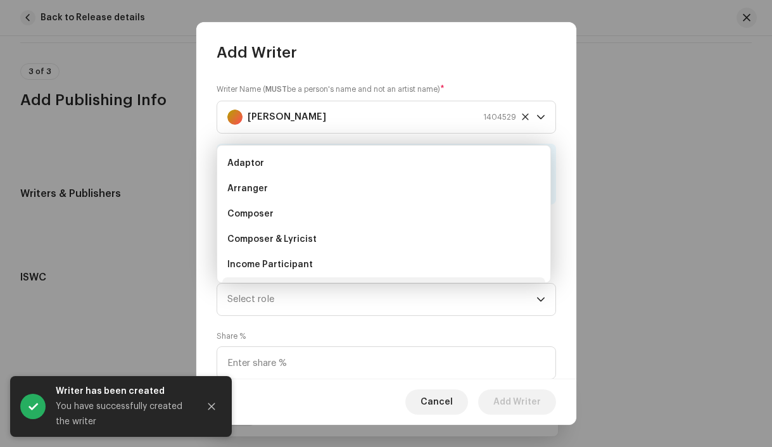
scroll to position [20, 0]
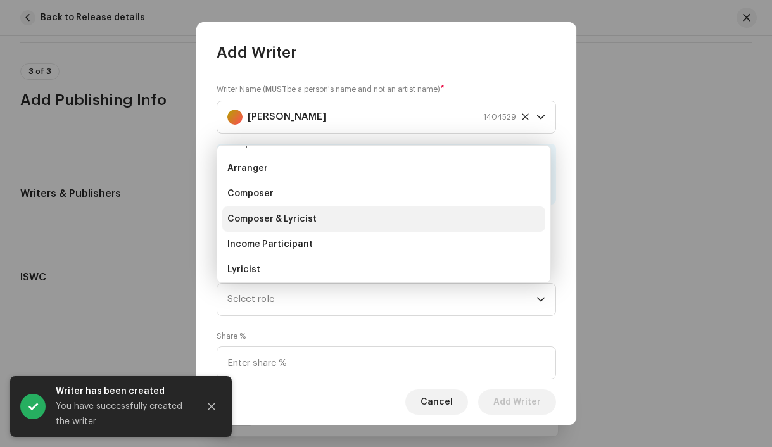
click at [298, 223] on span "Composer & Lyricist" at bounding box center [271, 219] width 89 height 13
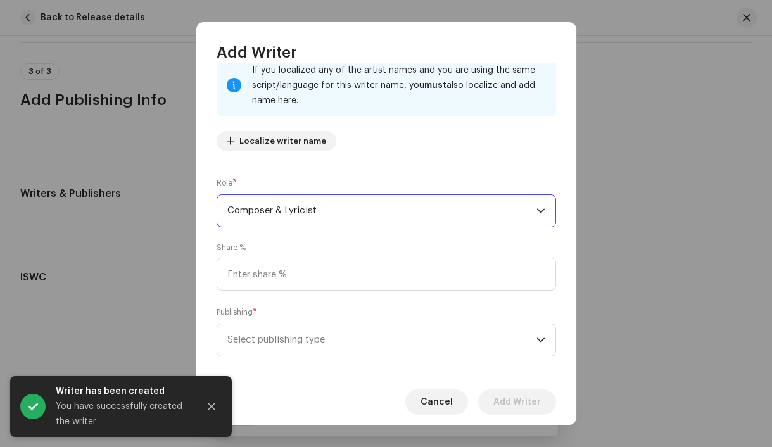
scroll to position [103, 0]
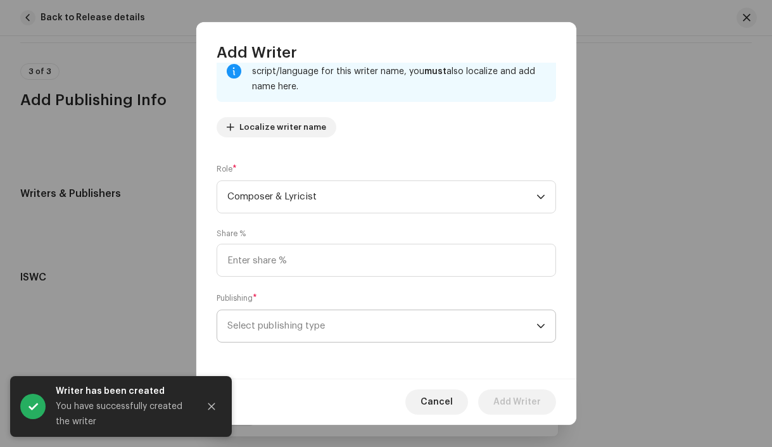
click at [307, 331] on span "Select publishing type" at bounding box center [381, 326] width 309 height 32
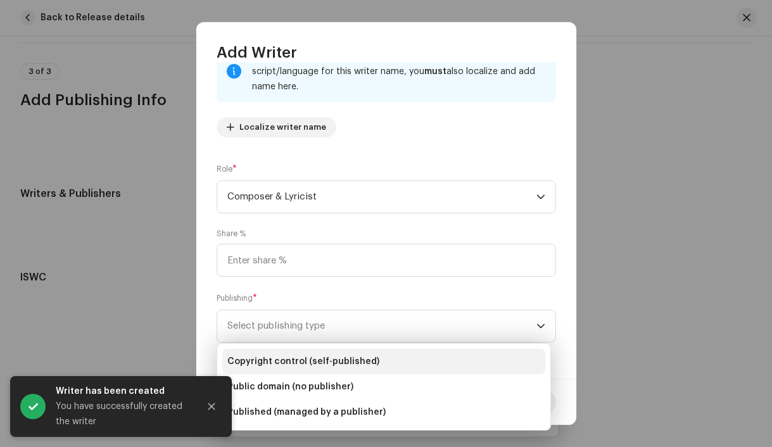
click at [305, 367] on span "Copyright control (self-published)" at bounding box center [303, 361] width 152 height 13
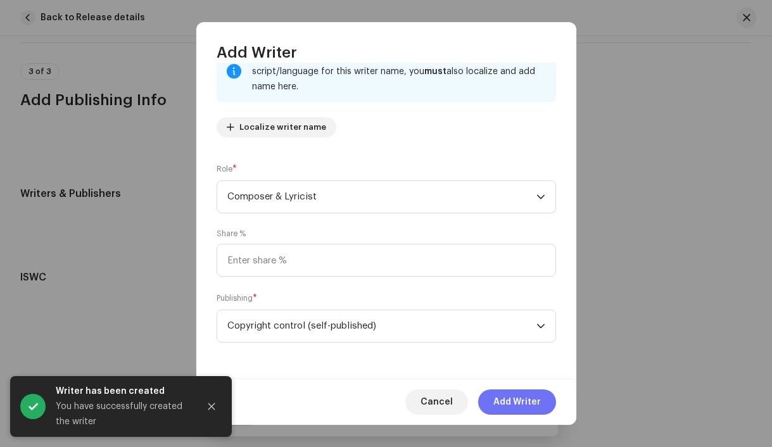
click at [498, 409] on span "Add Writer" at bounding box center [518, 402] width 48 height 25
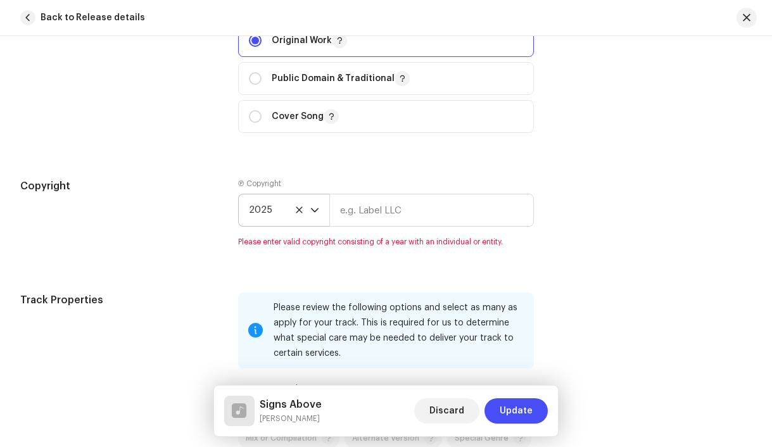
scroll to position [1645, 0]
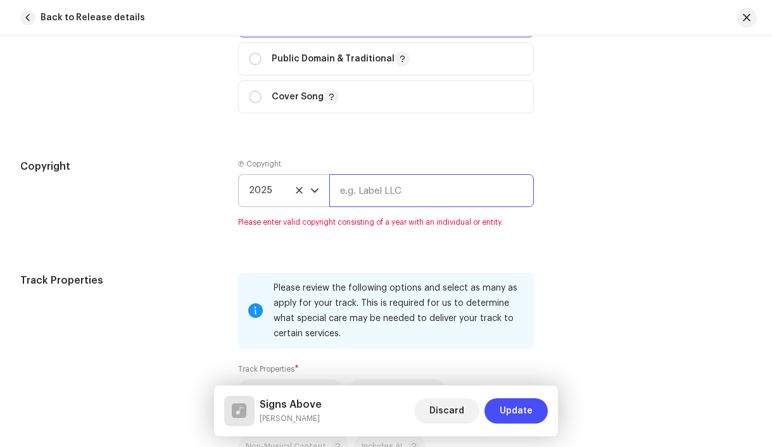
click at [387, 194] on input "text" at bounding box center [431, 190] width 205 height 33
paste input "[PERSON_NAME]"
type input "[PERSON_NAME], distributed by Bloomdi"
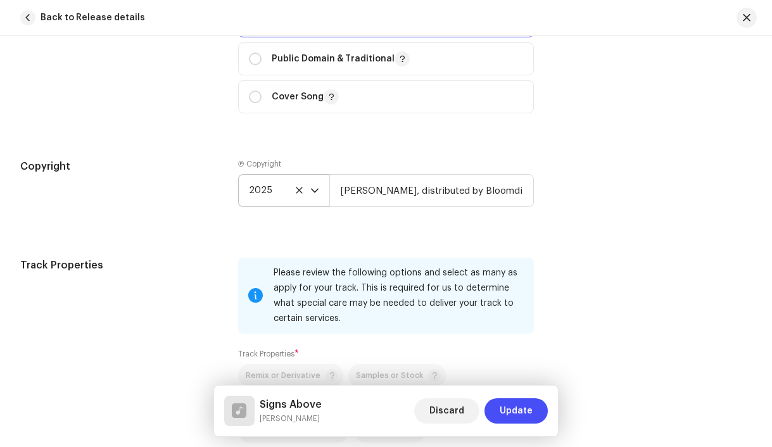
click at [404, 252] on div "Track details Complete the following to finalize your track. 1 of 3 Add Audio F…" at bounding box center [386, 36] width 772 height 3231
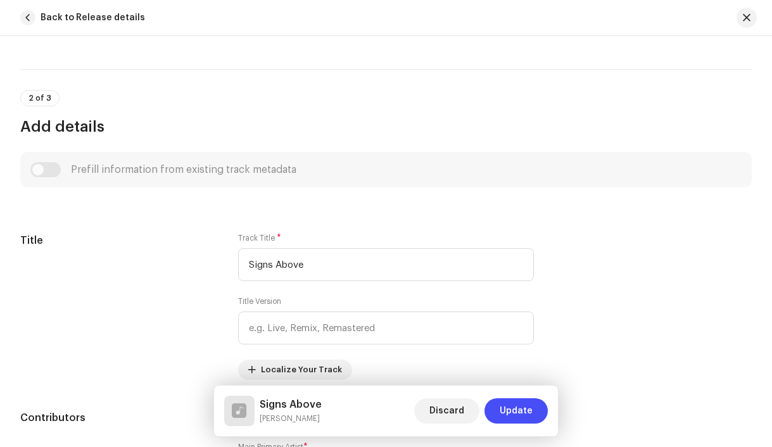
scroll to position [423, 0]
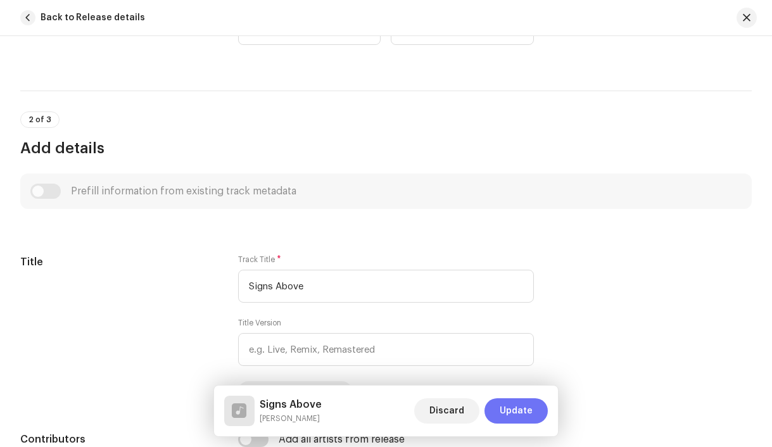
click at [532, 414] on span "Update" at bounding box center [516, 411] width 33 height 25
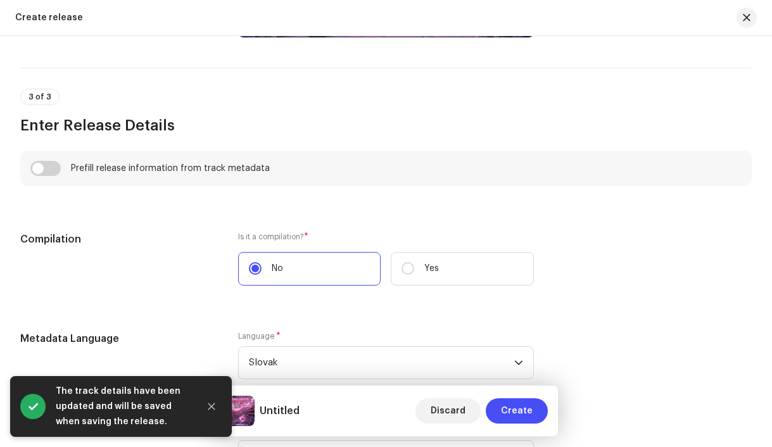
scroll to position [805, 0]
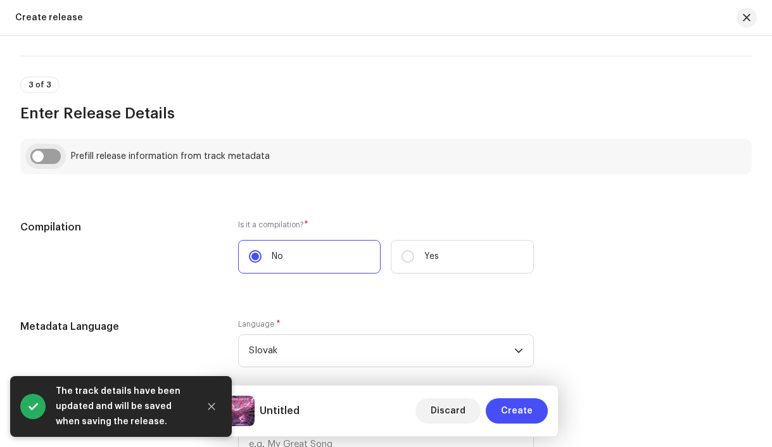
click at [43, 160] on input "checkbox" at bounding box center [45, 156] width 30 height 15
checkbox input "true"
type input "Signs Above"
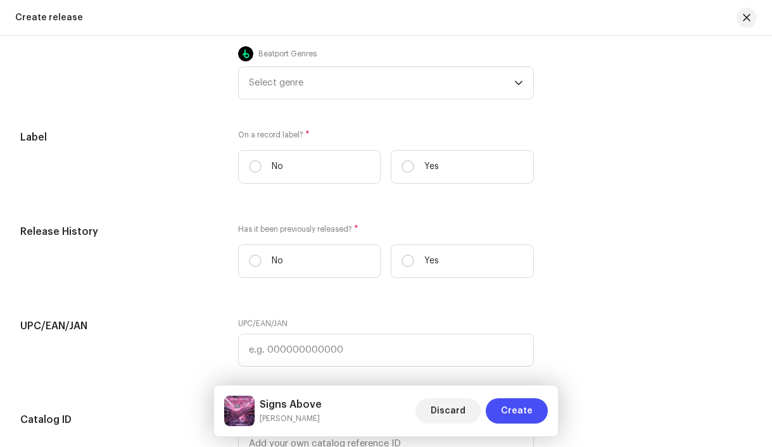
scroll to position [2088, 0]
click at [408, 171] on input "Yes" at bounding box center [408, 166] width 13 height 13
radio input "true"
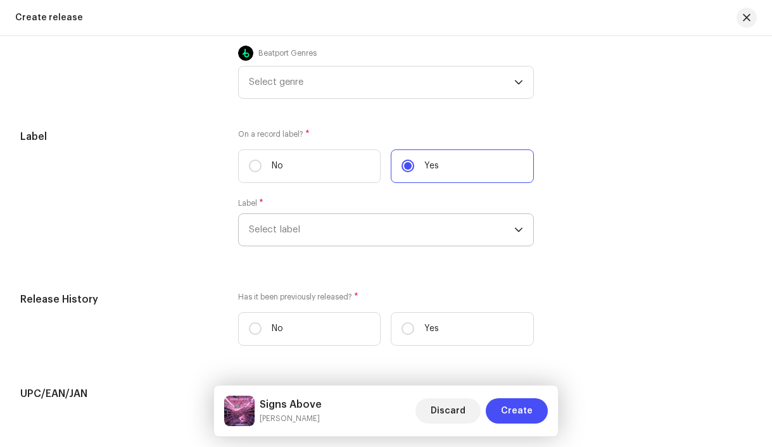
click at [355, 239] on span "Select label" at bounding box center [382, 230] width 266 height 32
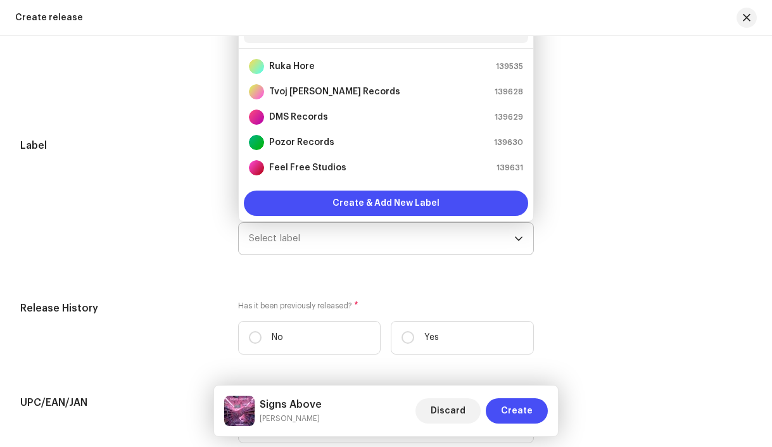
type input "[PERSON_NAME]"
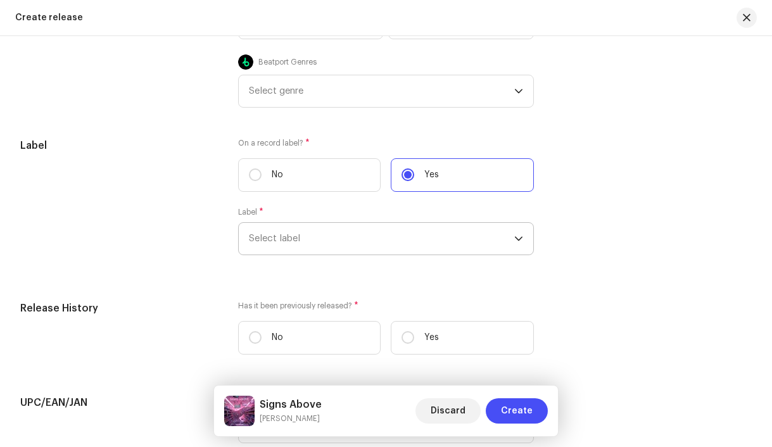
scroll to position [2074, 0]
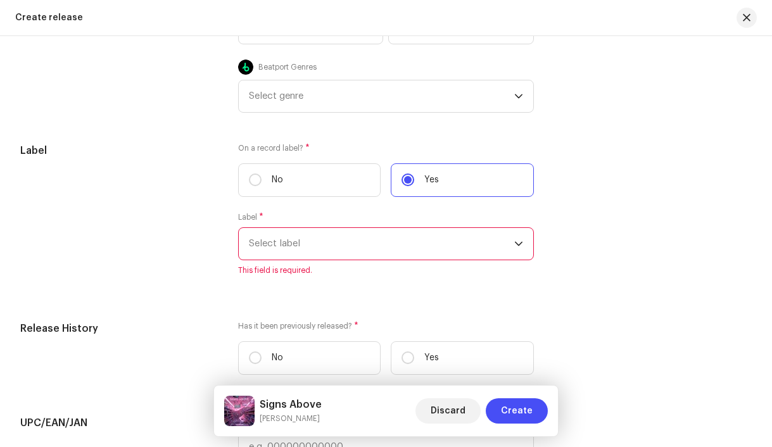
click at [325, 249] on span "Select label" at bounding box center [382, 244] width 266 height 32
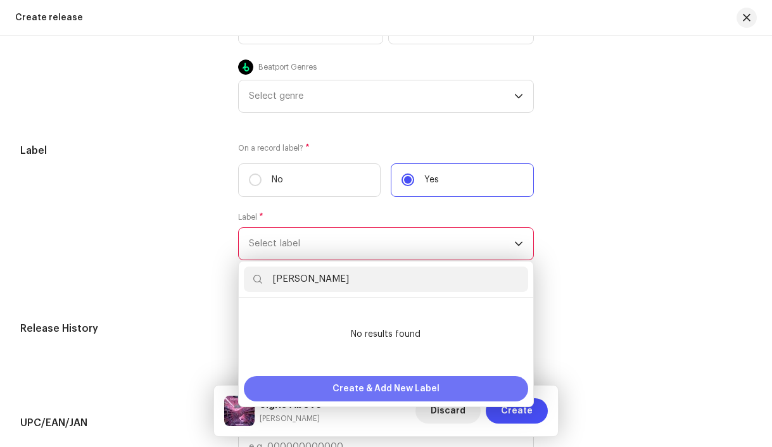
click at [352, 398] on span "Create & Add New Label" at bounding box center [386, 388] width 107 height 25
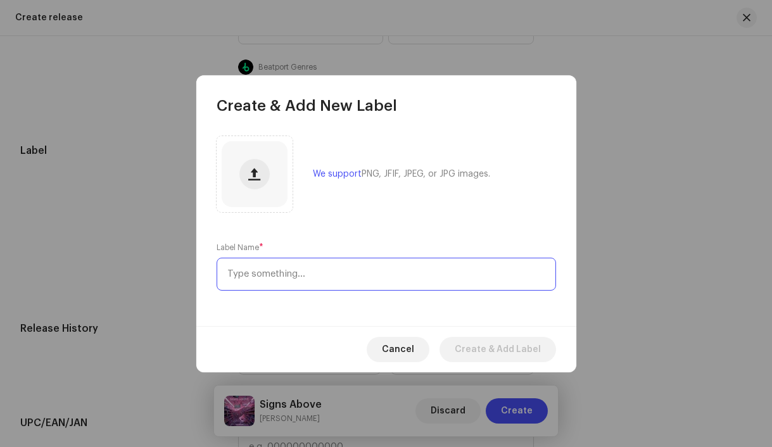
click at [296, 272] on input "text" at bounding box center [387, 274] width 340 height 33
paste input "[PERSON_NAME]"
type input "[PERSON_NAME]"
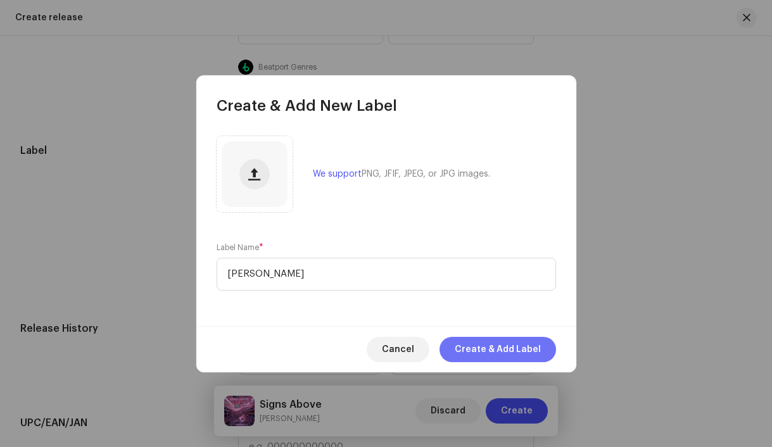
click at [483, 350] on span "Create & Add Label" at bounding box center [498, 349] width 86 height 25
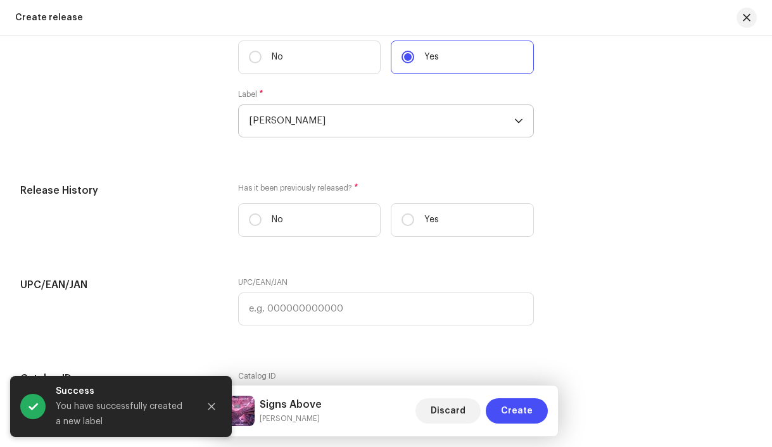
scroll to position [2199, 0]
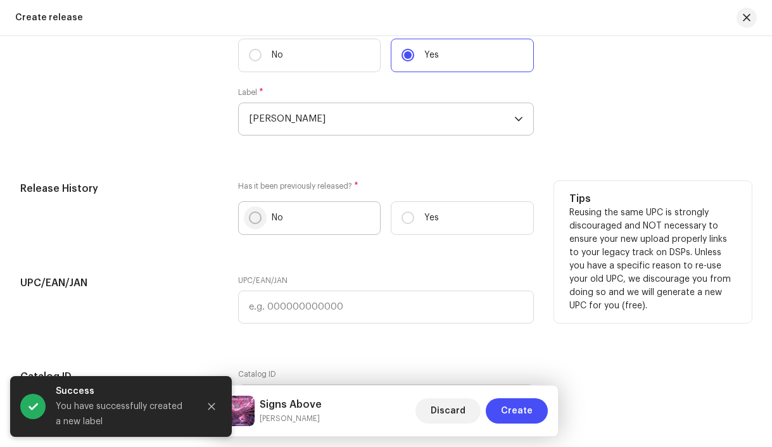
click at [255, 222] on input "No" at bounding box center [255, 218] width 13 height 13
radio input "true"
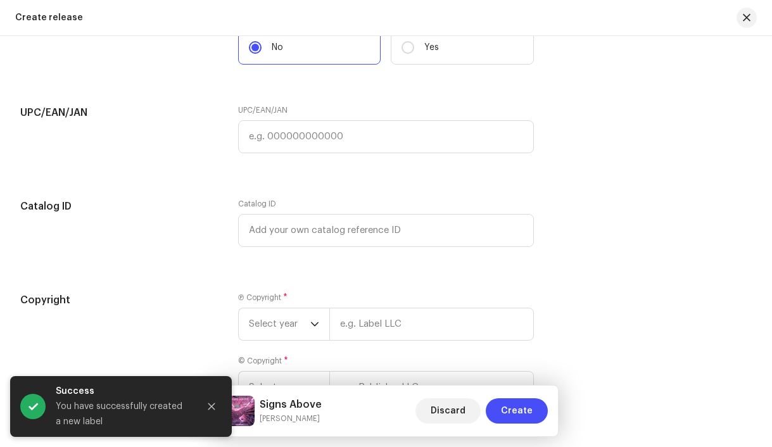
scroll to position [2470, 0]
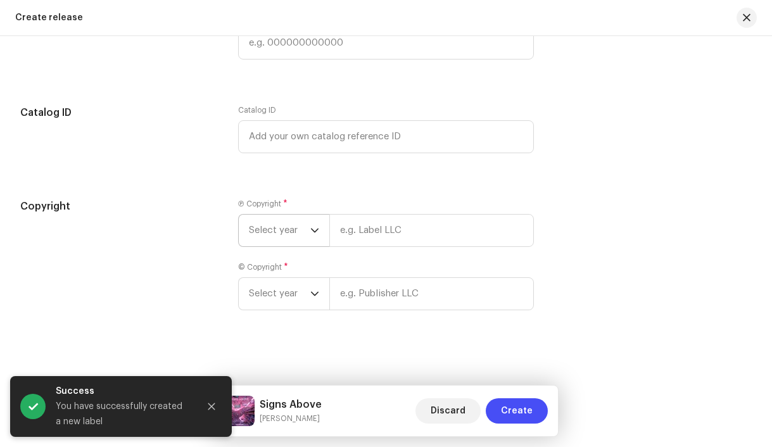
click at [277, 234] on span "Select year" at bounding box center [279, 231] width 61 height 32
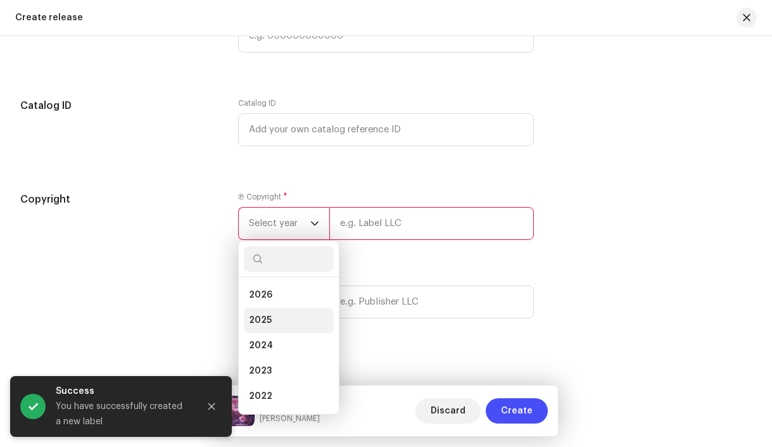
click at [281, 329] on li "2025" at bounding box center [289, 320] width 90 height 25
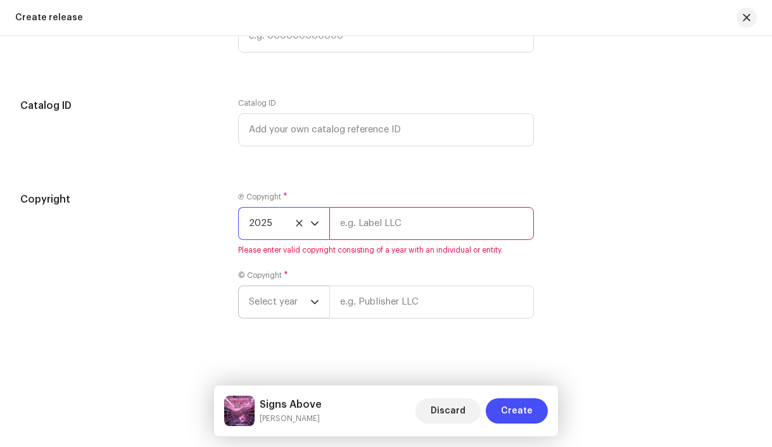
click at [278, 313] on span "Select year" at bounding box center [279, 302] width 61 height 32
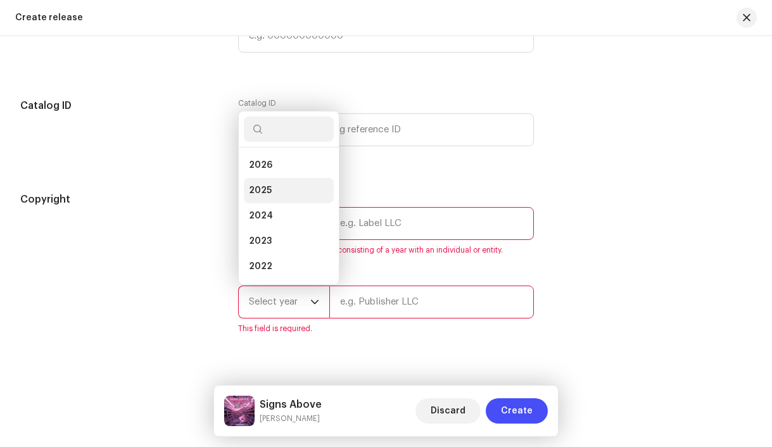
click at [264, 195] on span "2025" at bounding box center [260, 190] width 23 height 13
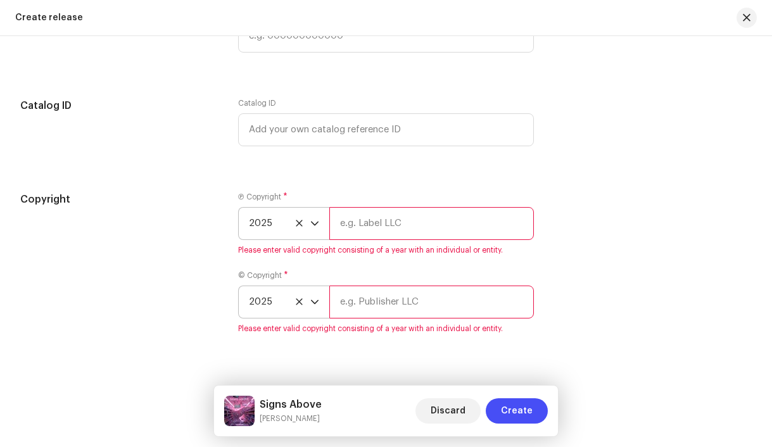
click at [364, 237] on input "text" at bounding box center [431, 223] width 205 height 33
paste input "[PERSON_NAME]"
type input "[PERSON_NAME], distributed by Bloomdi"
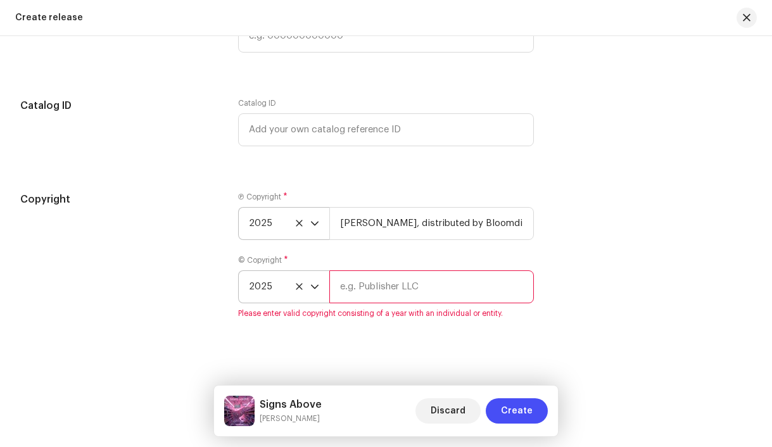
click at [374, 298] on input "text" at bounding box center [431, 287] width 205 height 33
paste input "[PERSON_NAME]"
type input "[PERSON_NAME], distributed by Bloomdi"
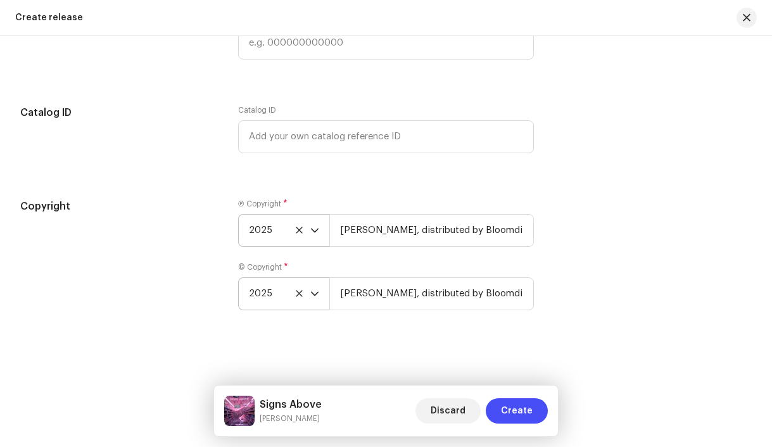
click at [404, 364] on div "Create a new release We’ll guide you through everything — from track selection …" at bounding box center [386, 241] width 772 height 411
click at [506, 416] on span "Create" at bounding box center [517, 411] width 32 height 25
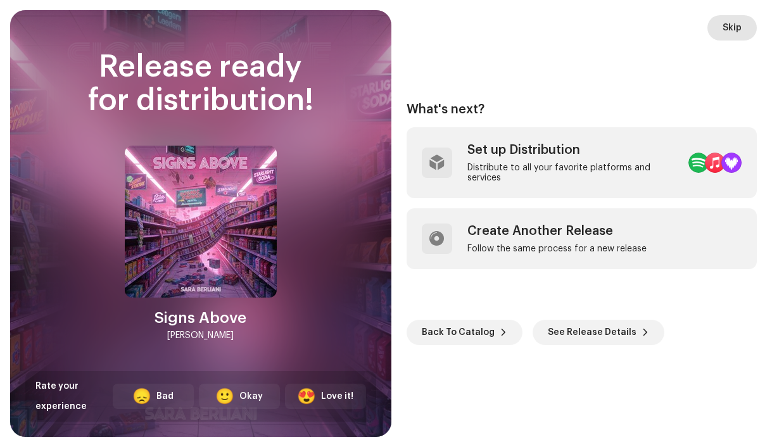
click at [734, 30] on span "Skip" at bounding box center [732, 27] width 19 height 25
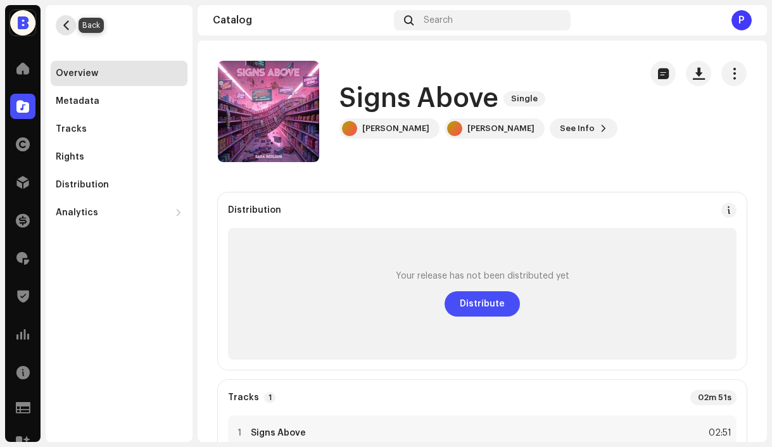
click at [63, 28] on span "button" at bounding box center [66, 25] width 10 height 10
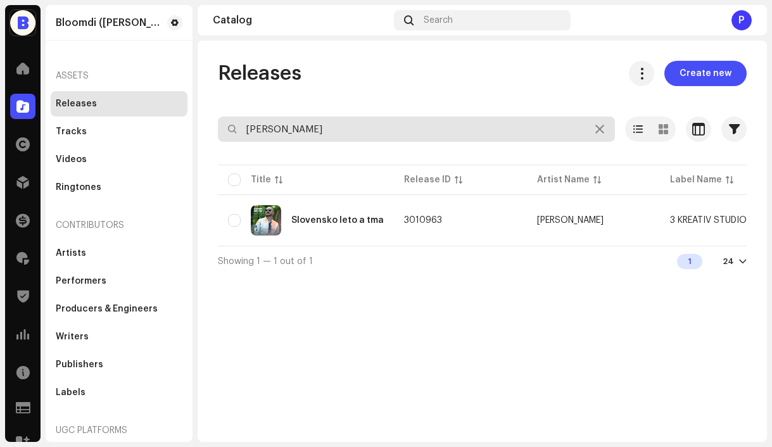
click at [335, 129] on input "[PERSON_NAME]" at bounding box center [416, 129] width 397 height 25
click at [312, 136] on input "[PERSON_NAME]" at bounding box center [416, 129] width 397 height 25
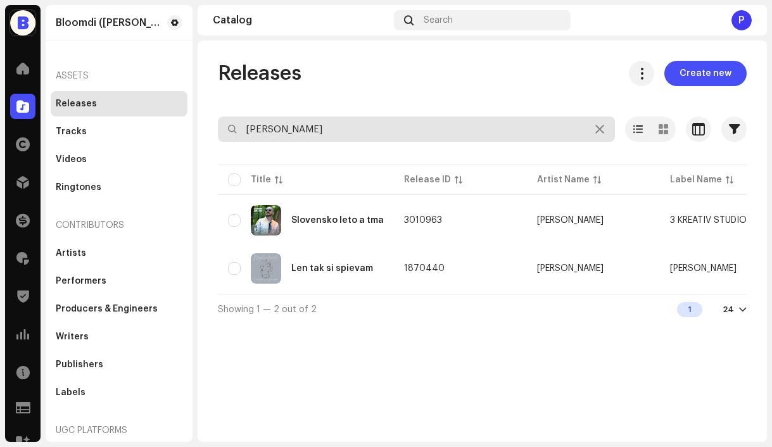
type input "[PERSON_NAME]"
